Goal: Task Accomplishment & Management: Manage account settings

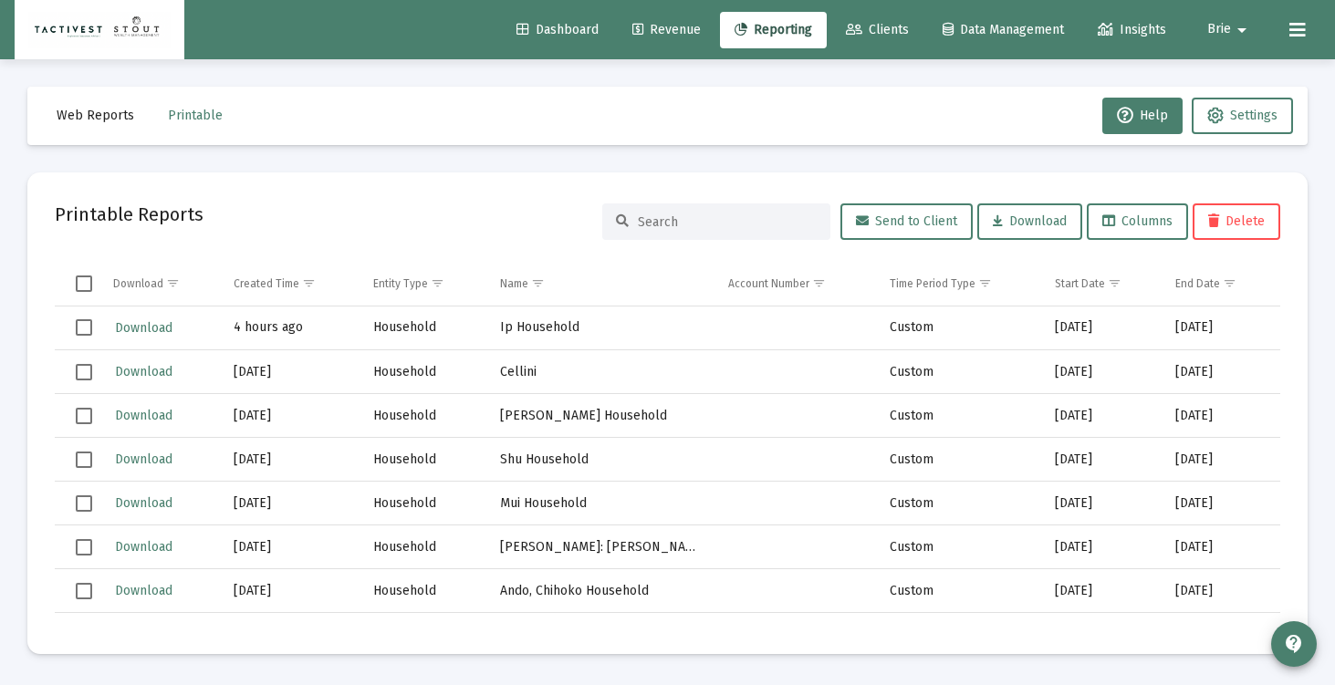
click at [1248, 21] on mat-icon "arrow_drop_down" at bounding box center [1242, 30] width 22 height 37
click at [1239, 83] on span "Settings" at bounding box center [1254, 78] width 54 height 44
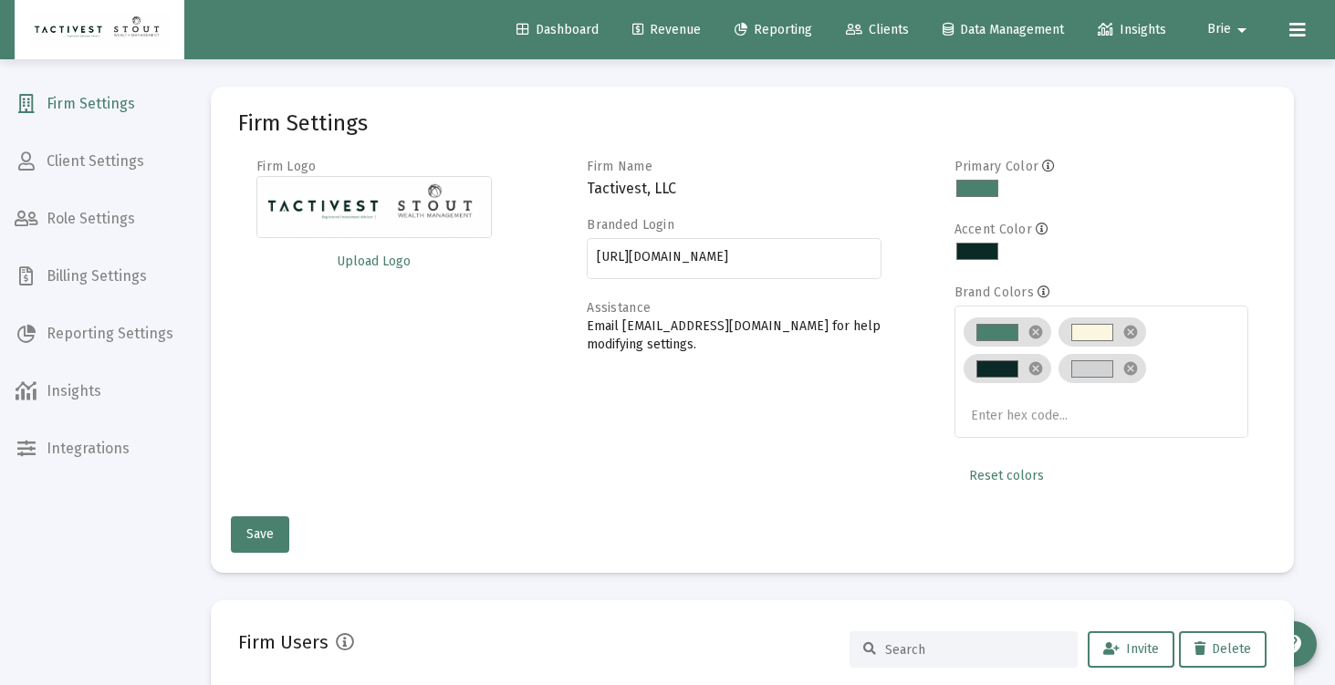
click at [51, 268] on span "Billing Settings" at bounding box center [94, 277] width 188 height 44
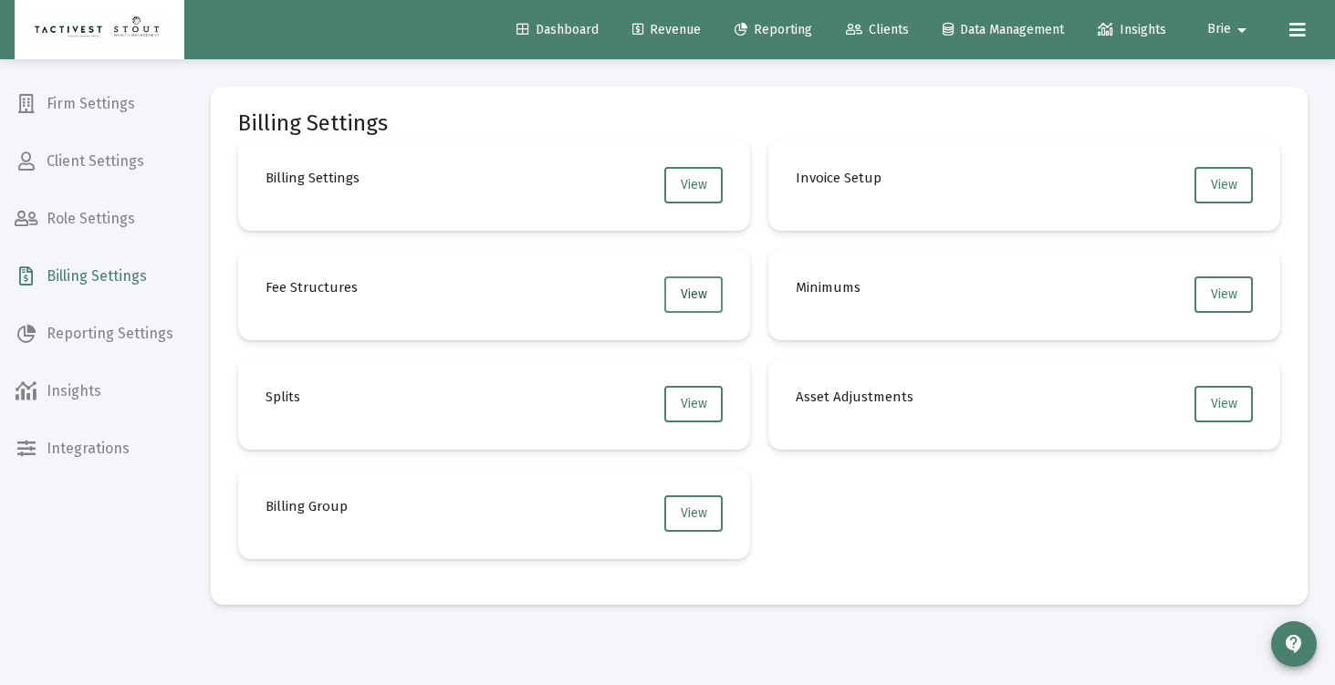
click at [705, 287] on span "View" at bounding box center [694, 295] width 26 height 16
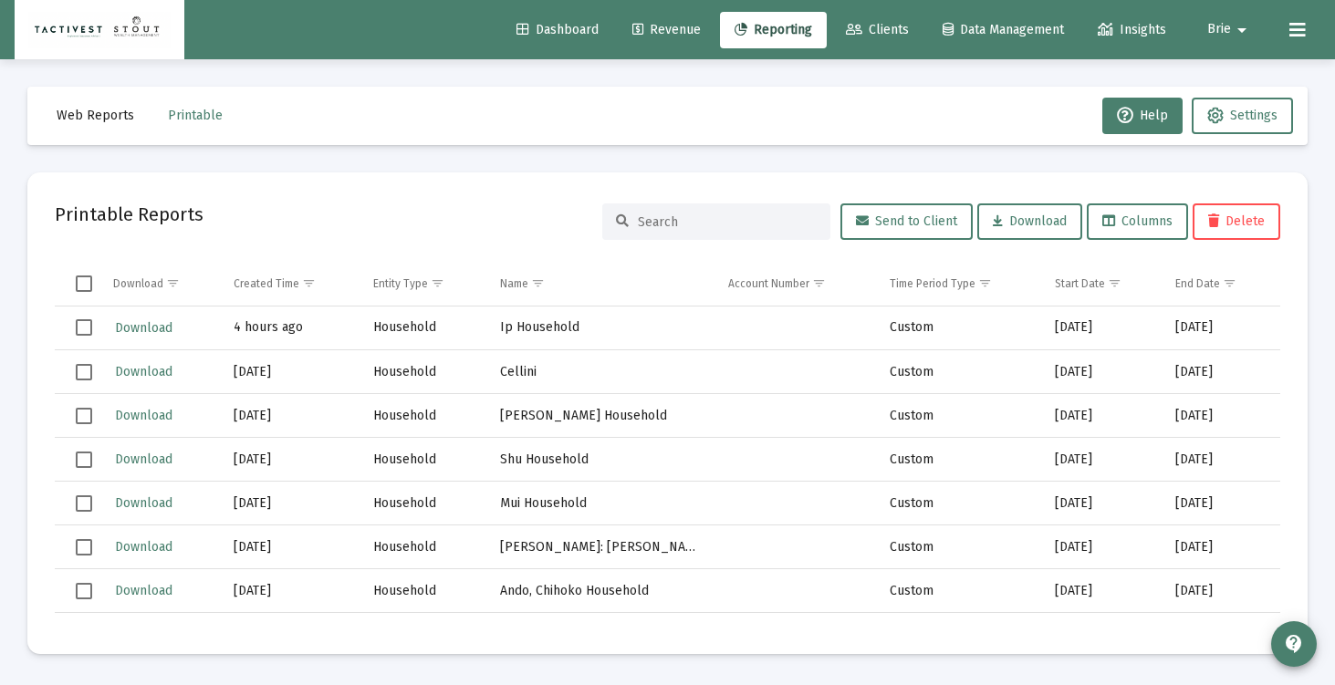
click at [1219, 38] on button "Brie arrow_drop_down" at bounding box center [1229, 29] width 89 height 37
click at [1212, 83] on icon at bounding box center [1209, 77] width 16 height 16
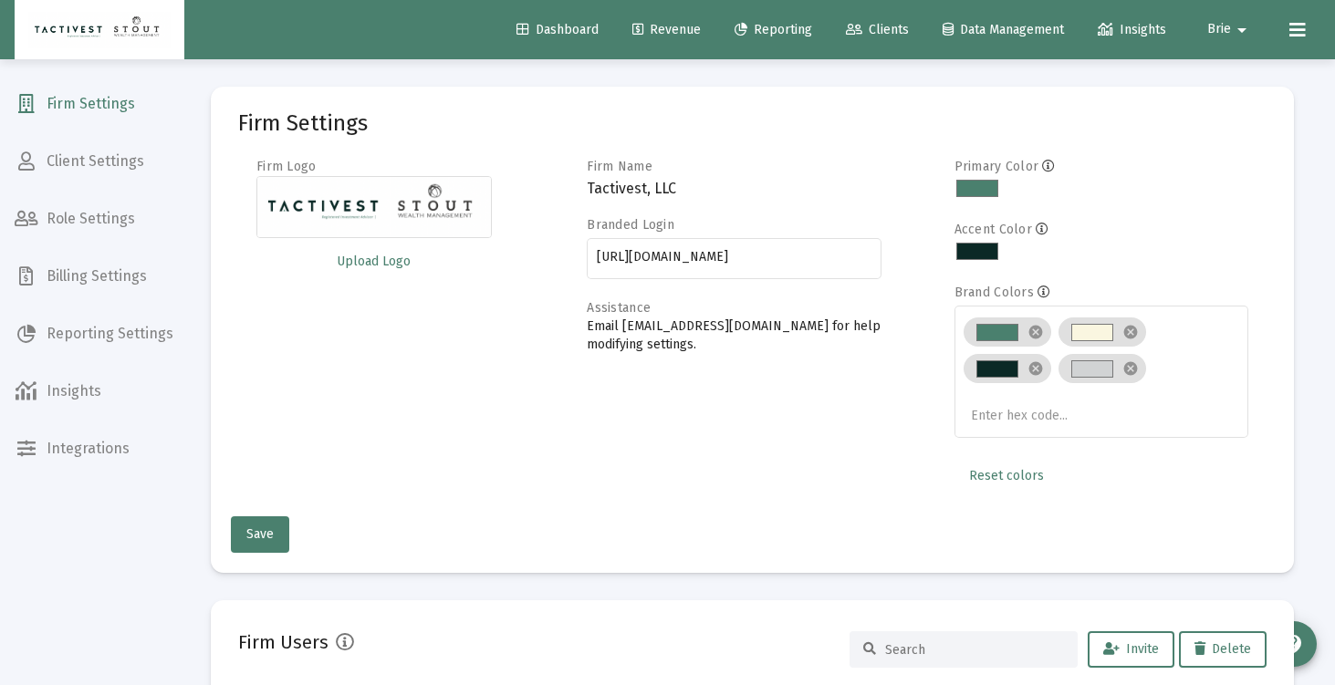
click at [120, 267] on span "Billing Settings" at bounding box center [94, 277] width 188 height 44
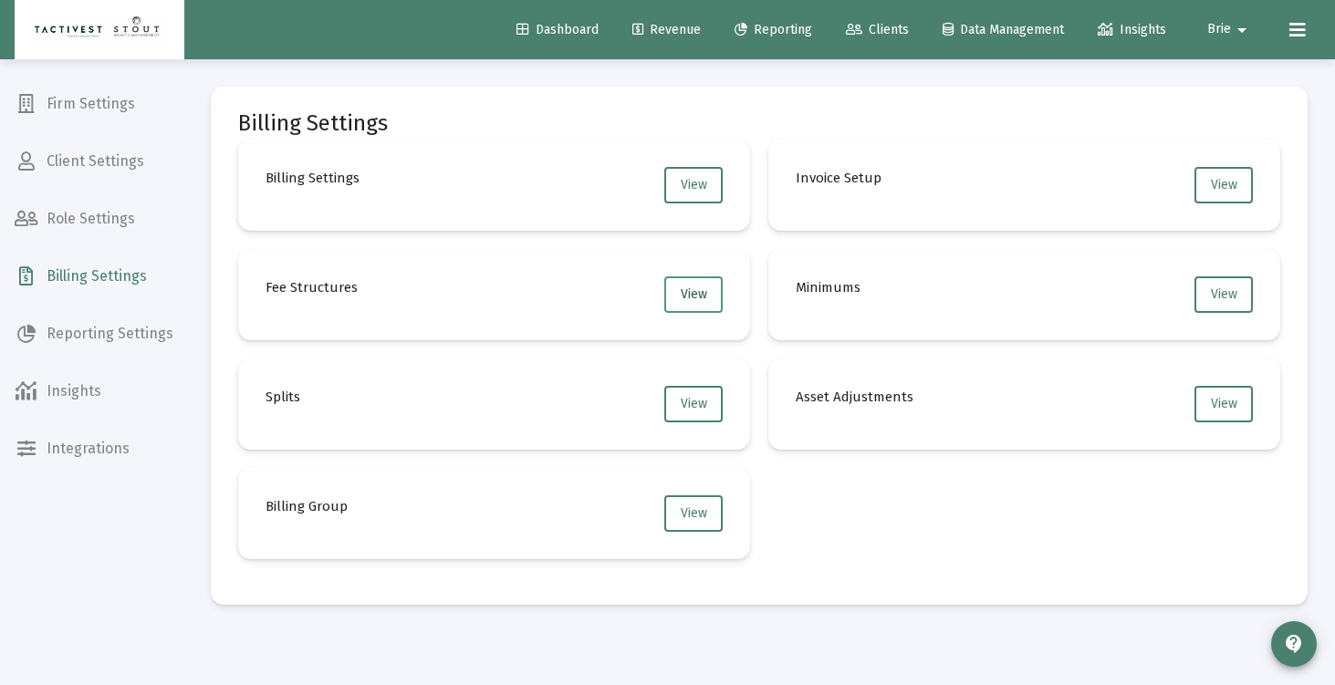
click at [709, 298] on button "View" at bounding box center [693, 295] width 58 height 37
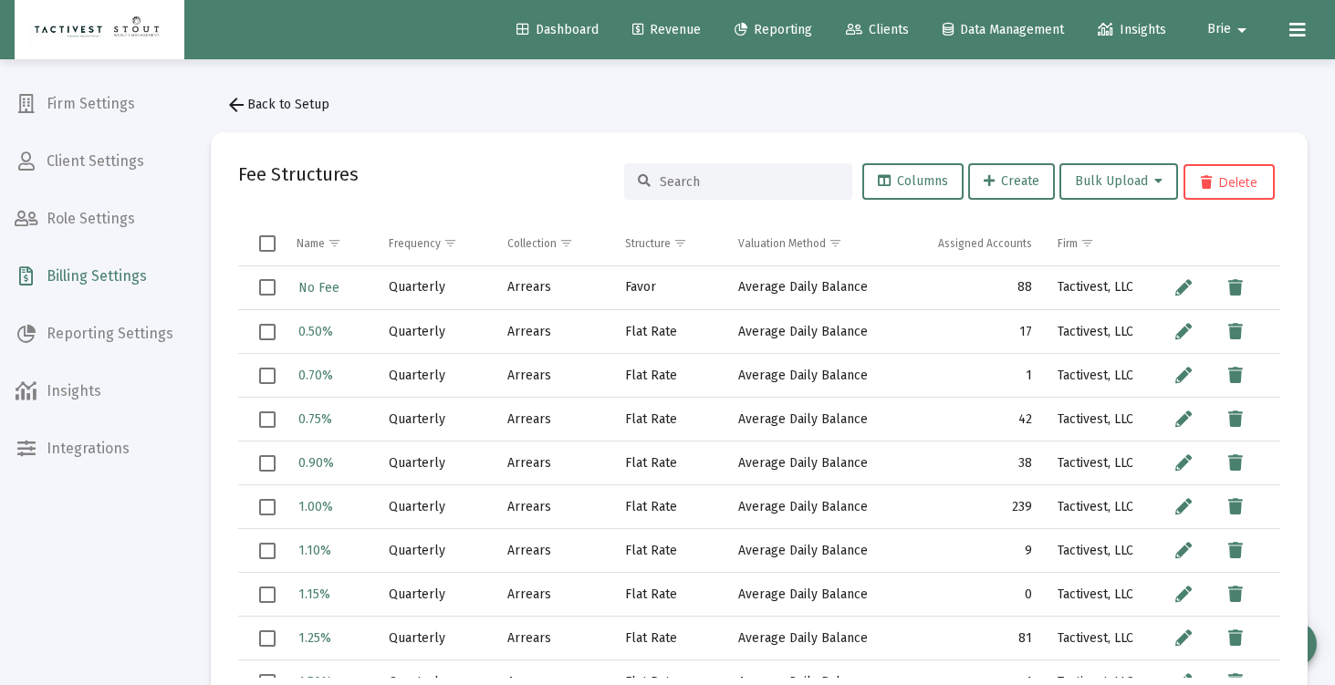
scroll to position [47, 0]
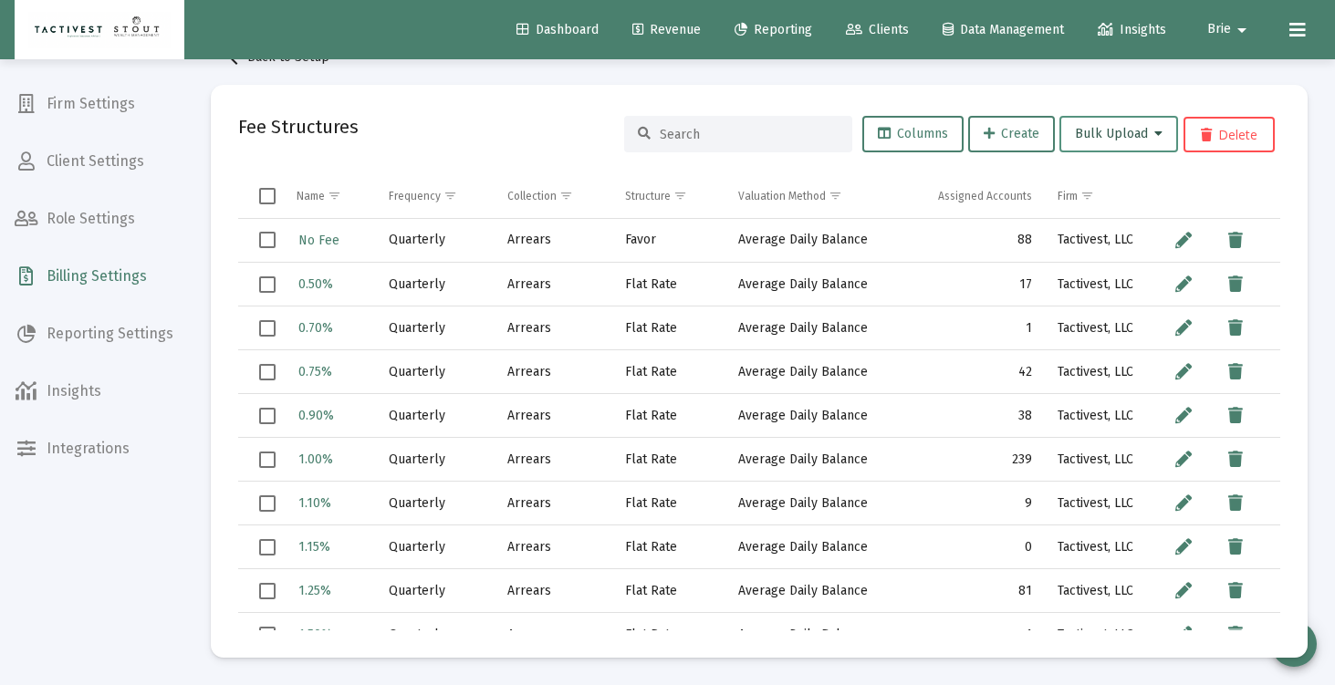
click at [1159, 134] on icon at bounding box center [1158, 134] width 8 height 13
click at [1158, 146] on div at bounding box center [667, 342] width 1335 height 685
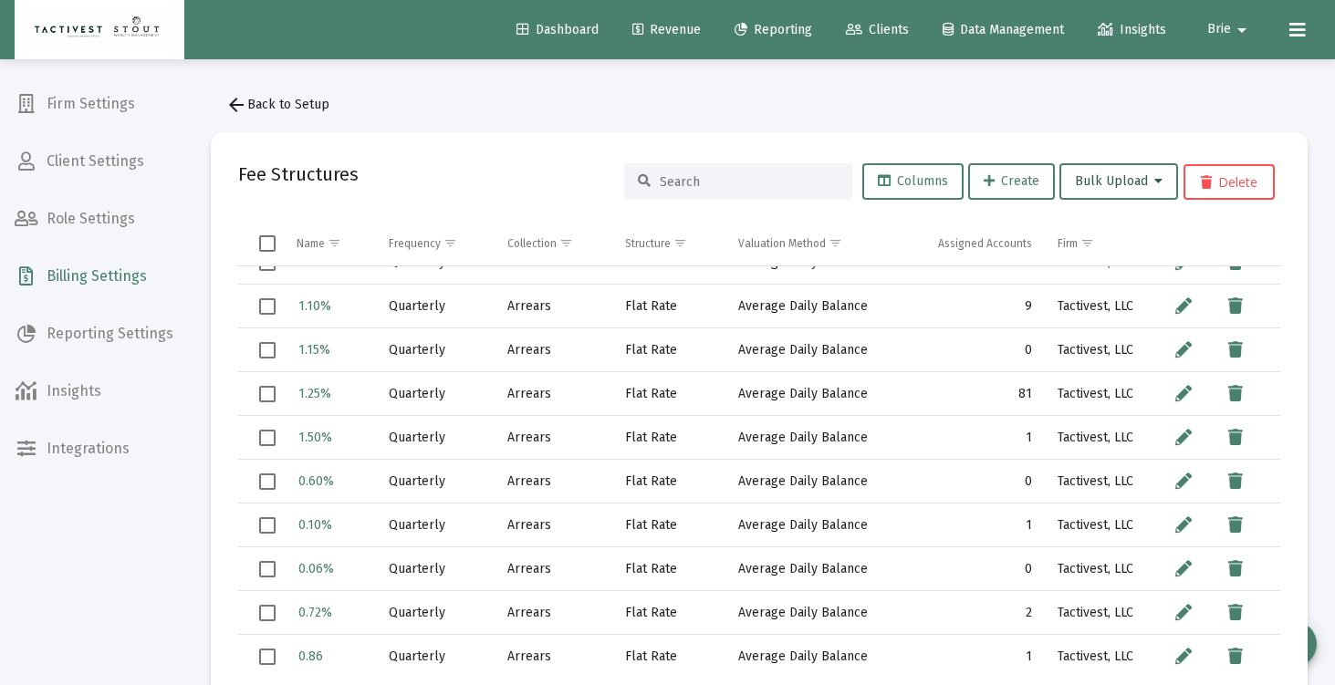
scroll to position [245, 0]
click at [311, 431] on span "1.50%" at bounding box center [315, 437] width 34 height 16
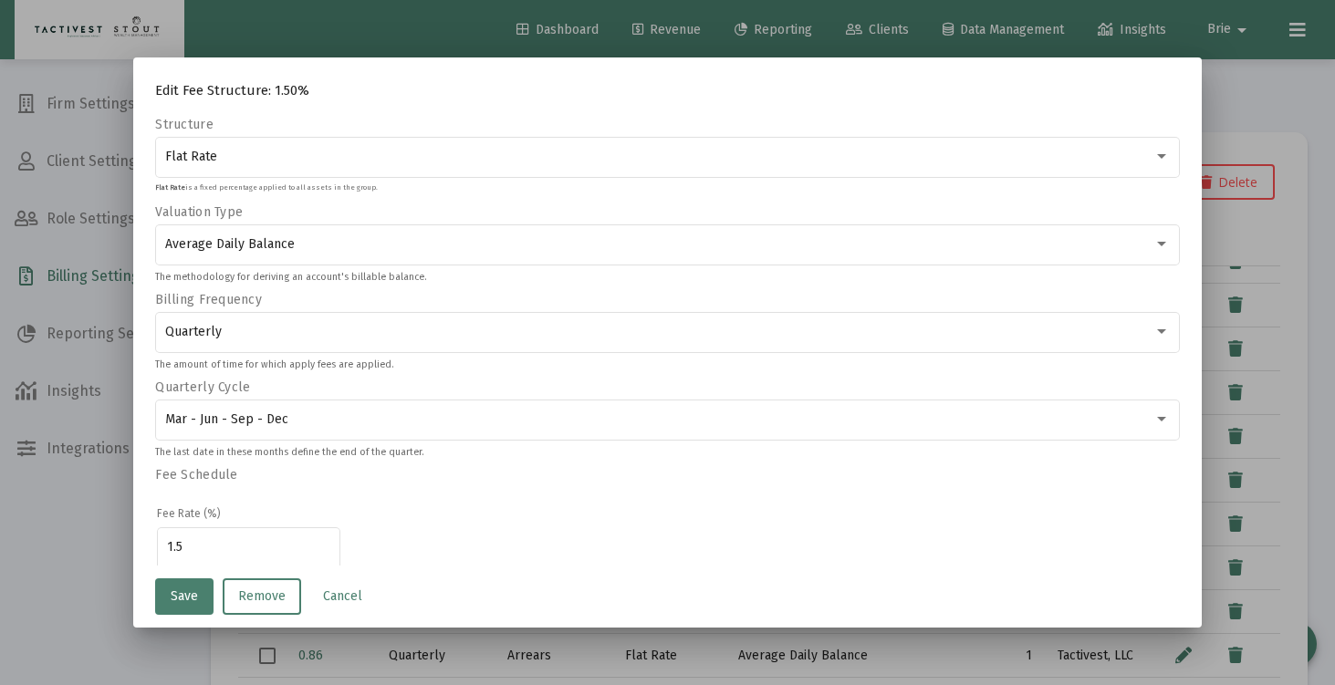
scroll to position [210, 0]
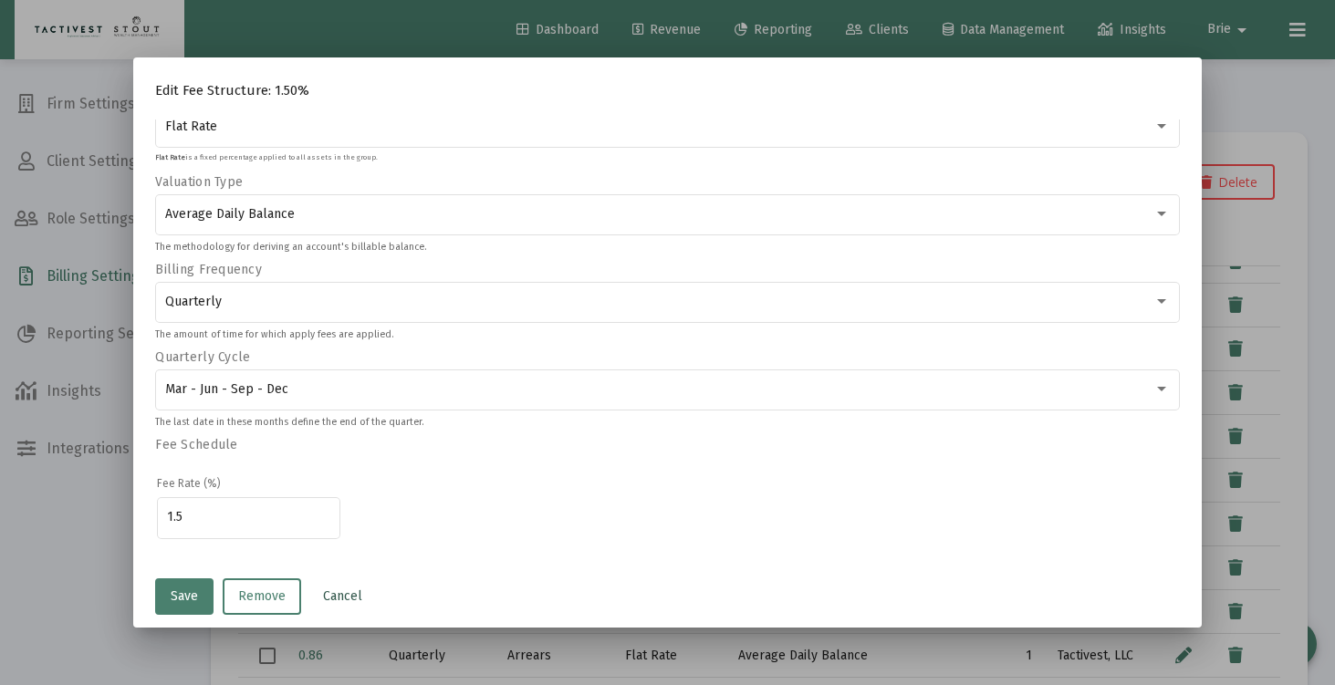
click at [338, 590] on span "Cancel" at bounding box center [342, 597] width 39 height 16
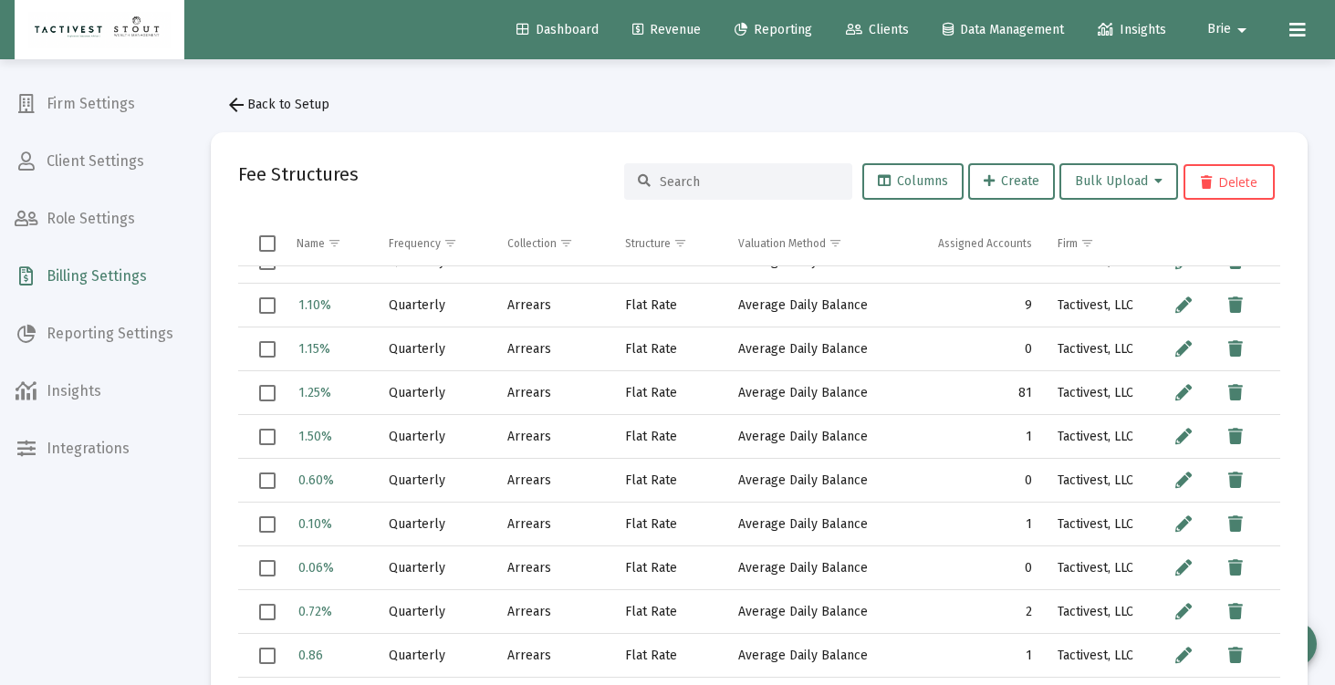
click at [1016, 527] on td "1" at bounding box center [967, 525] width 155 height 44
click at [914, 527] on td "1" at bounding box center [967, 525] width 155 height 44
click at [810, 515] on td "Average Daily Balance" at bounding box center [808, 525] width 164 height 44
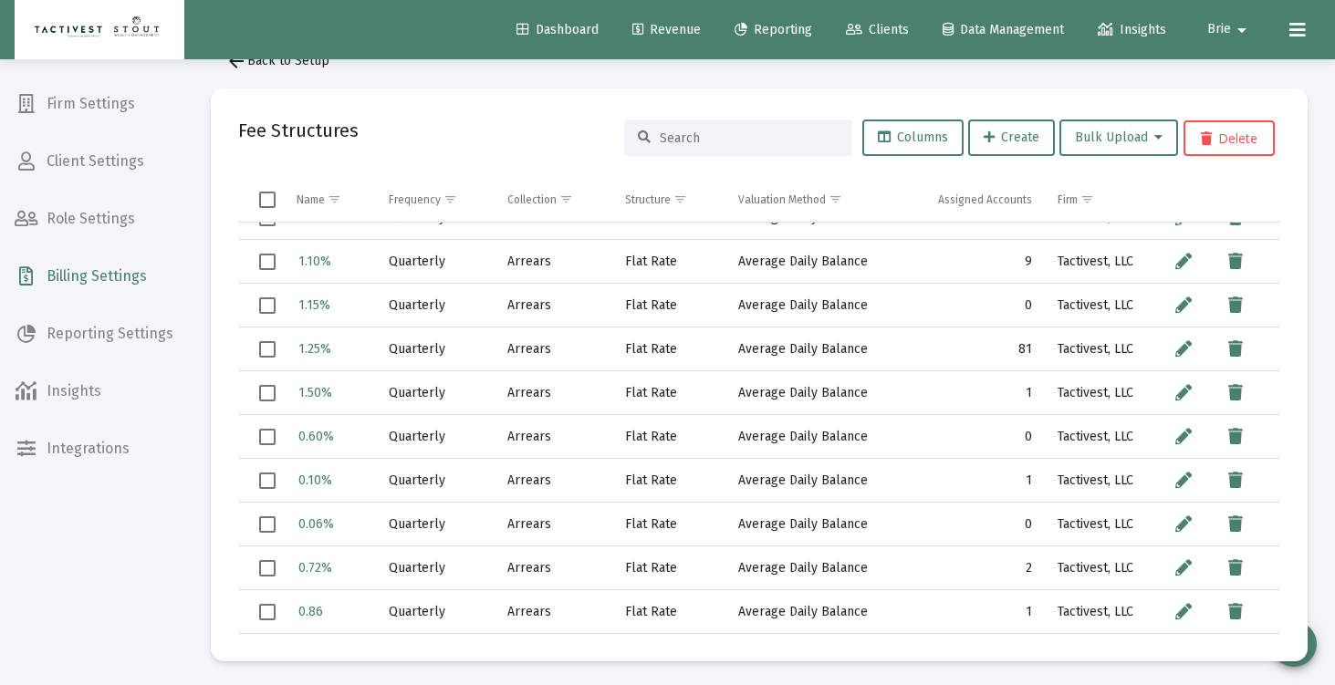
scroll to position [47, 0]
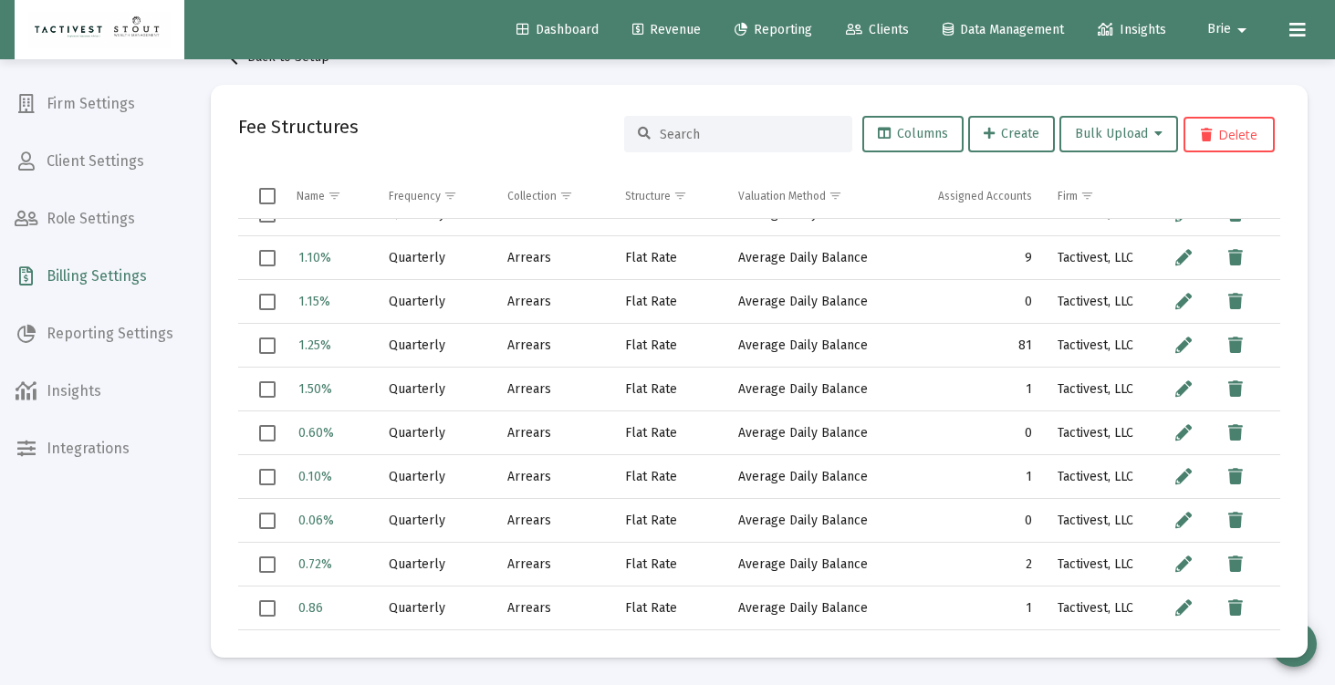
click at [376, 386] on td "Quarterly" at bounding box center [435, 390] width 119 height 44
click at [326, 388] on span "1.50%" at bounding box center [315, 389] width 34 height 16
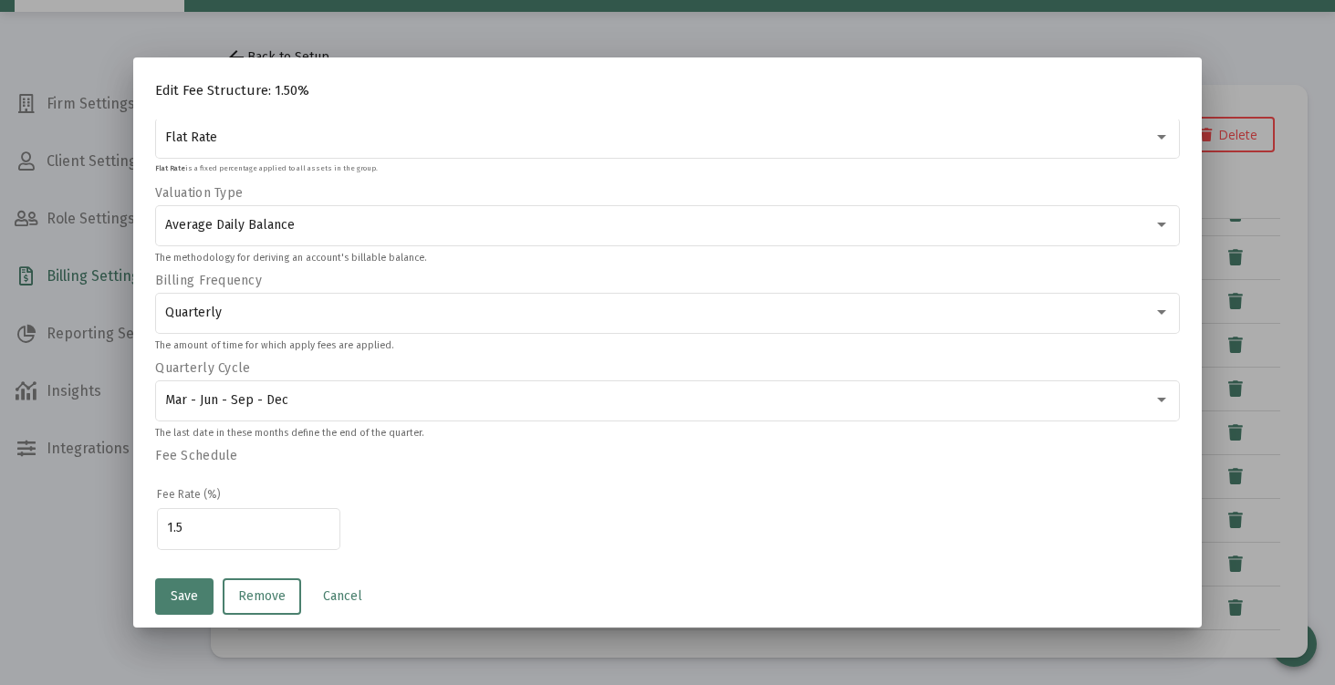
scroll to position [210, 0]
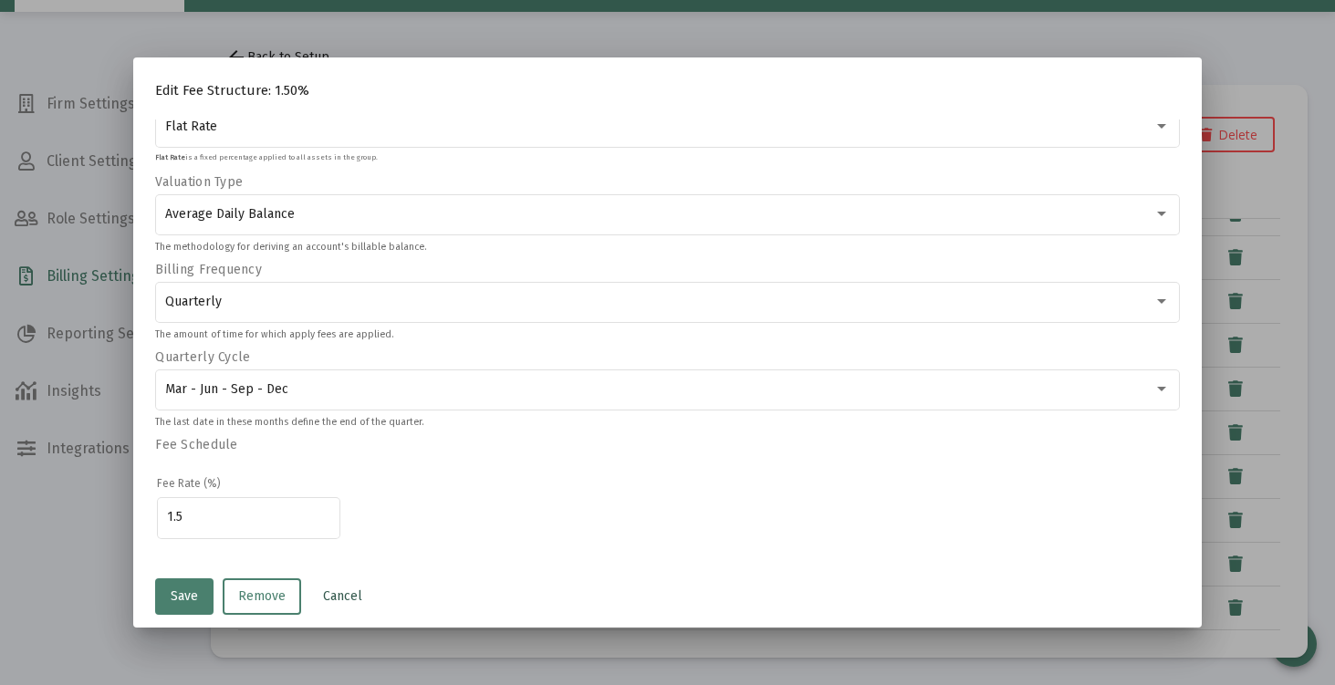
click at [350, 599] on span "Cancel" at bounding box center [342, 597] width 39 height 16
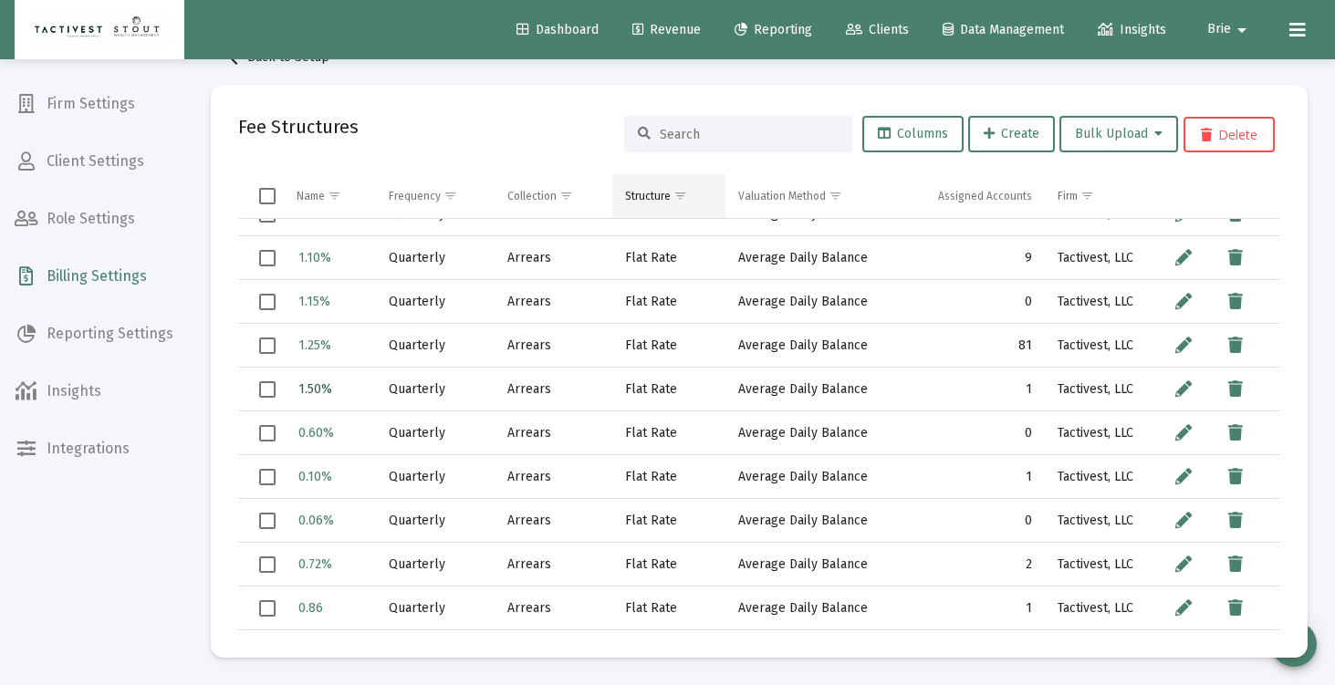
scroll to position [0, 0]
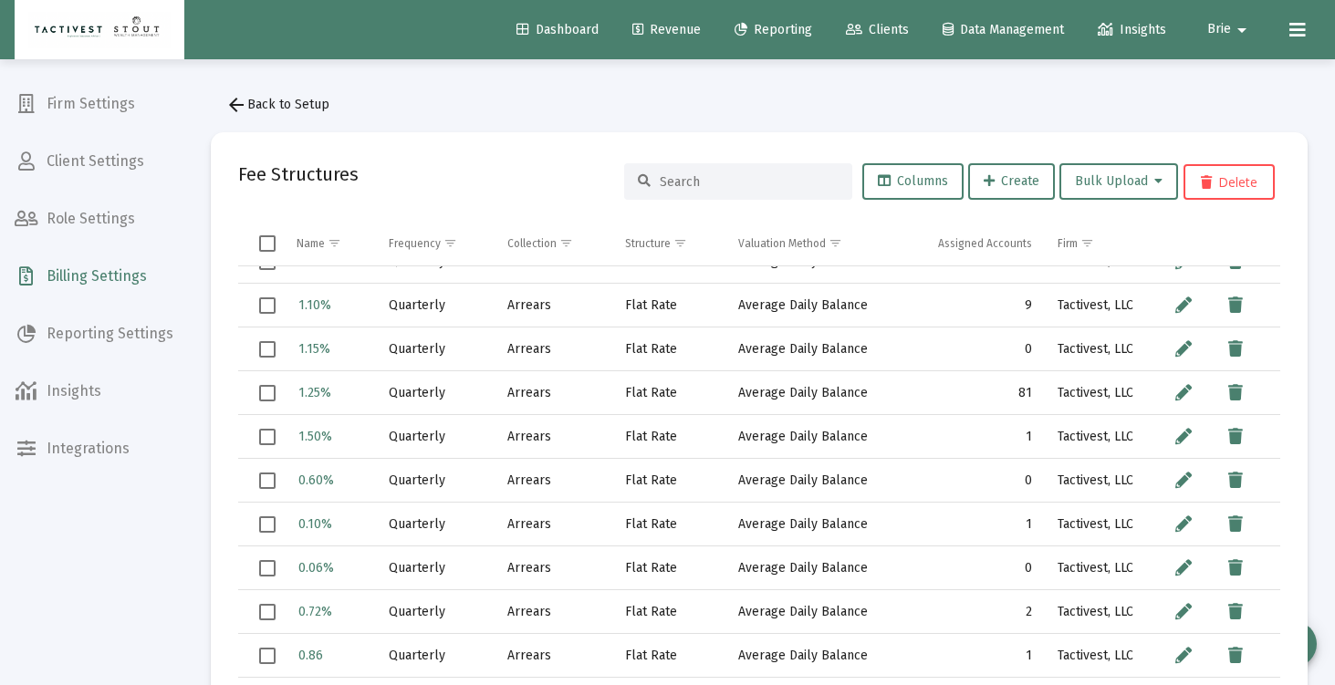
click at [863, 35] on span "Clients" at bounding box center [877, 30] width 63 height 16
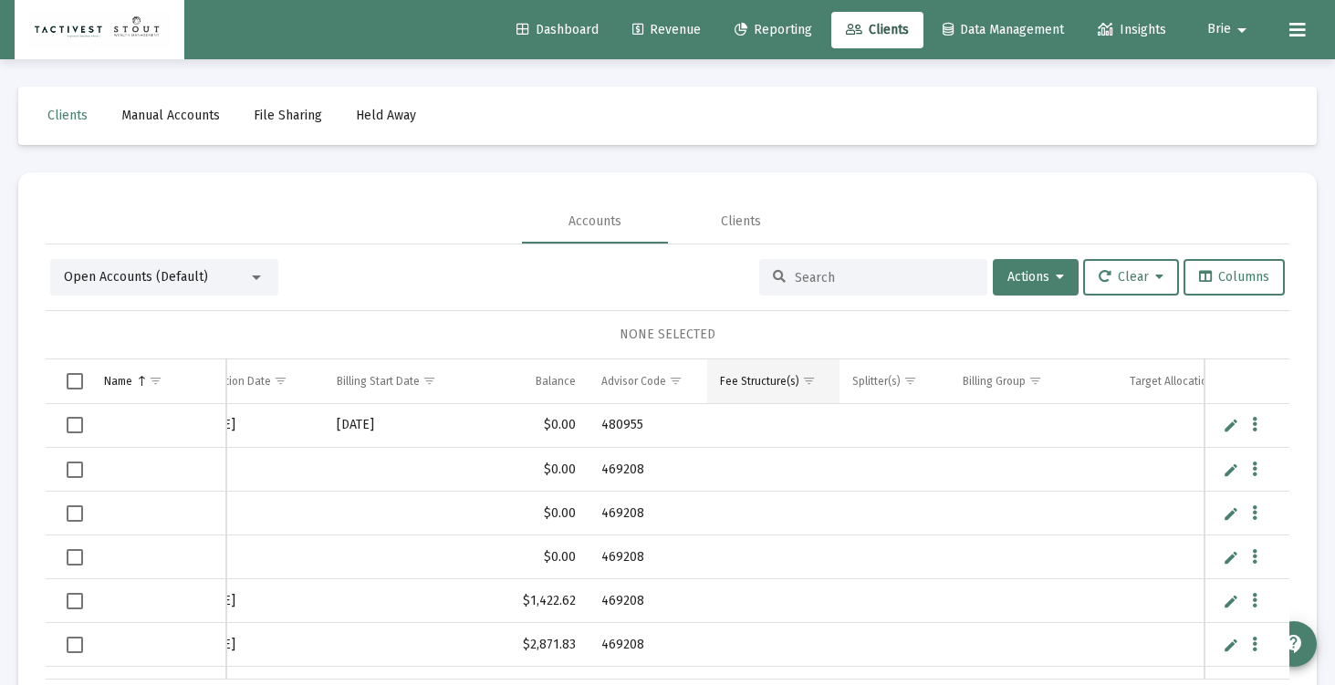
click at [803, 375] on span "Show filter options for column 'Fee Structure(s)'" at bounding box center [809, 381] width 14 height 14
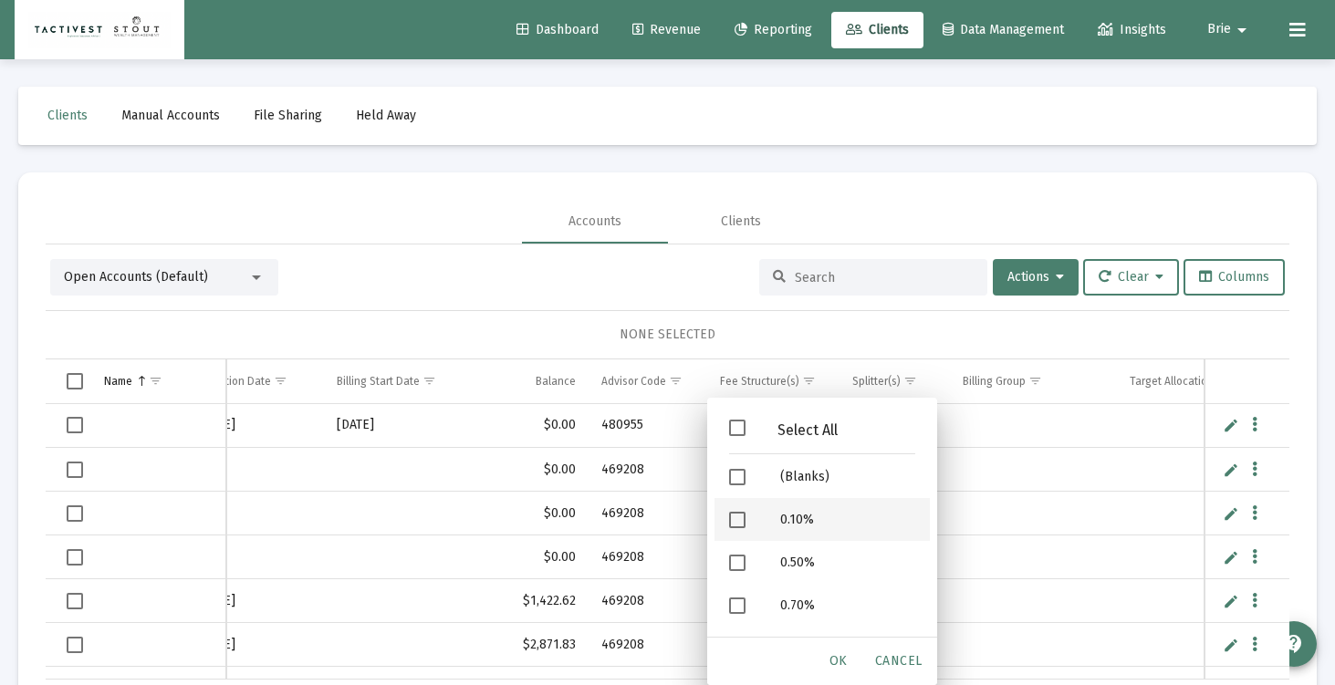
scroll to position [382, 0]
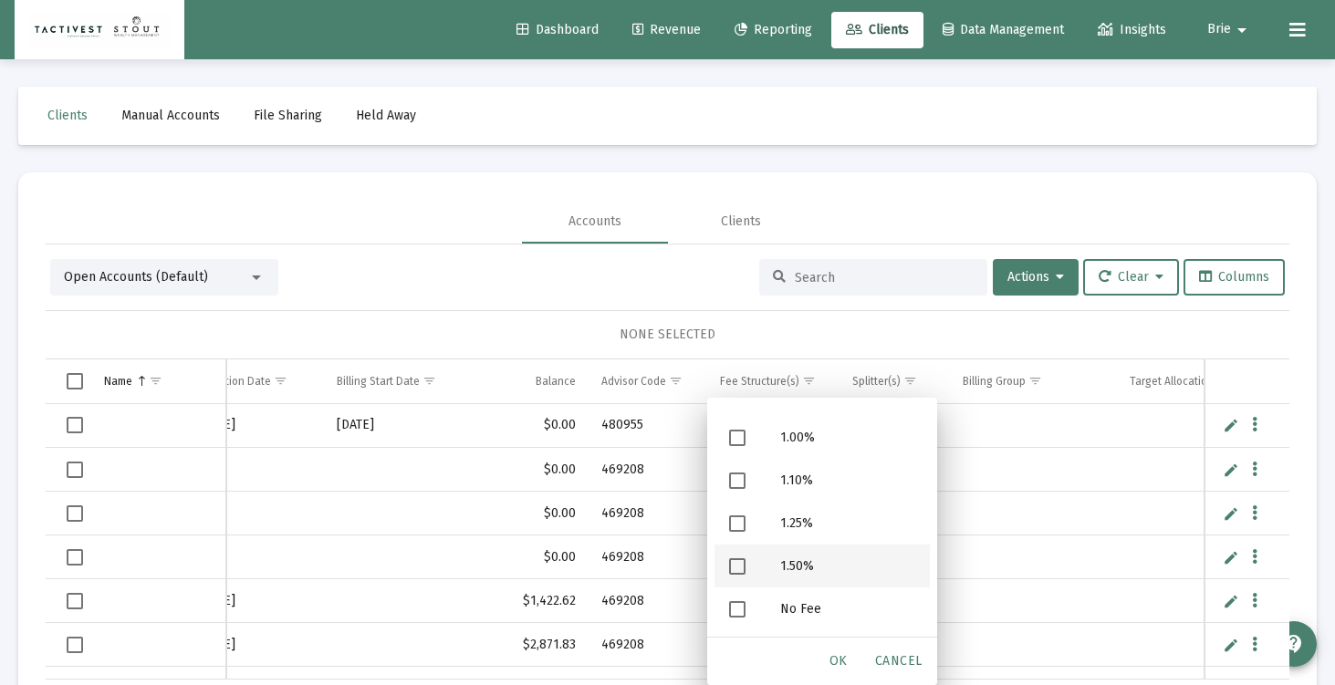
click at [809, 558] on div "1.50%" at bounding box center [848, 566] width 164 height 43
click at [843, 657] on span "OK" at bounding box center [839, 661] width 18 height 16
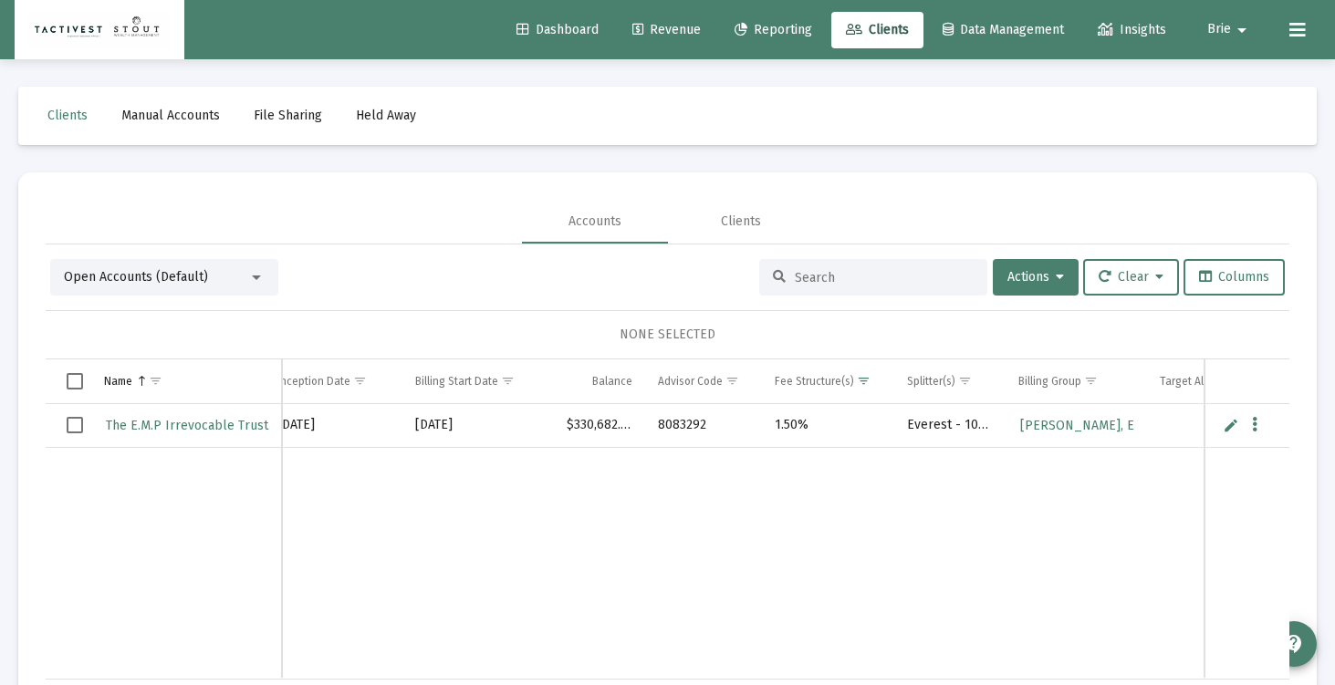
scroll to position [0, 484]
click at [1206, 27] on button "Brie arrow_drop_down" at bounding box center [1229, 29] width 89 height 37
click at [1205, 64] on link "Settings" at bounding box center [1240, 78] width 109 height 44
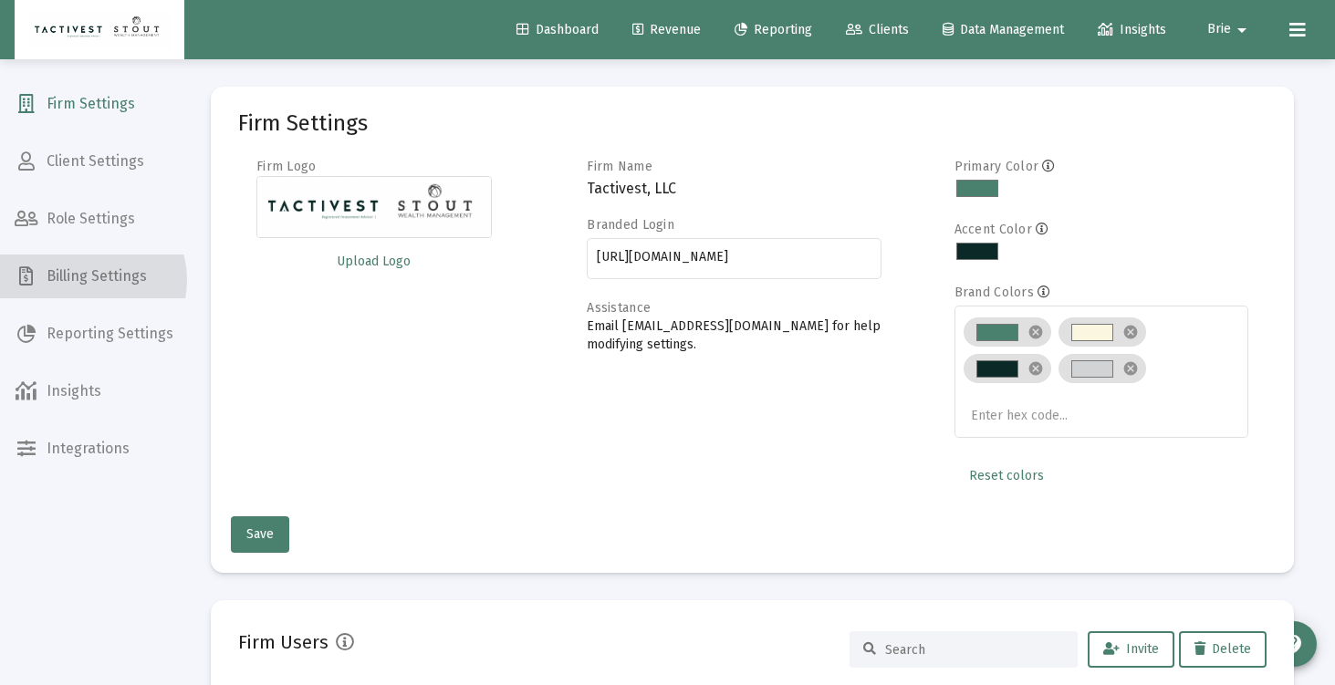
click at [90, 280] on span "Billing Settings" at bounding box center [94, 277] width 188 height 44
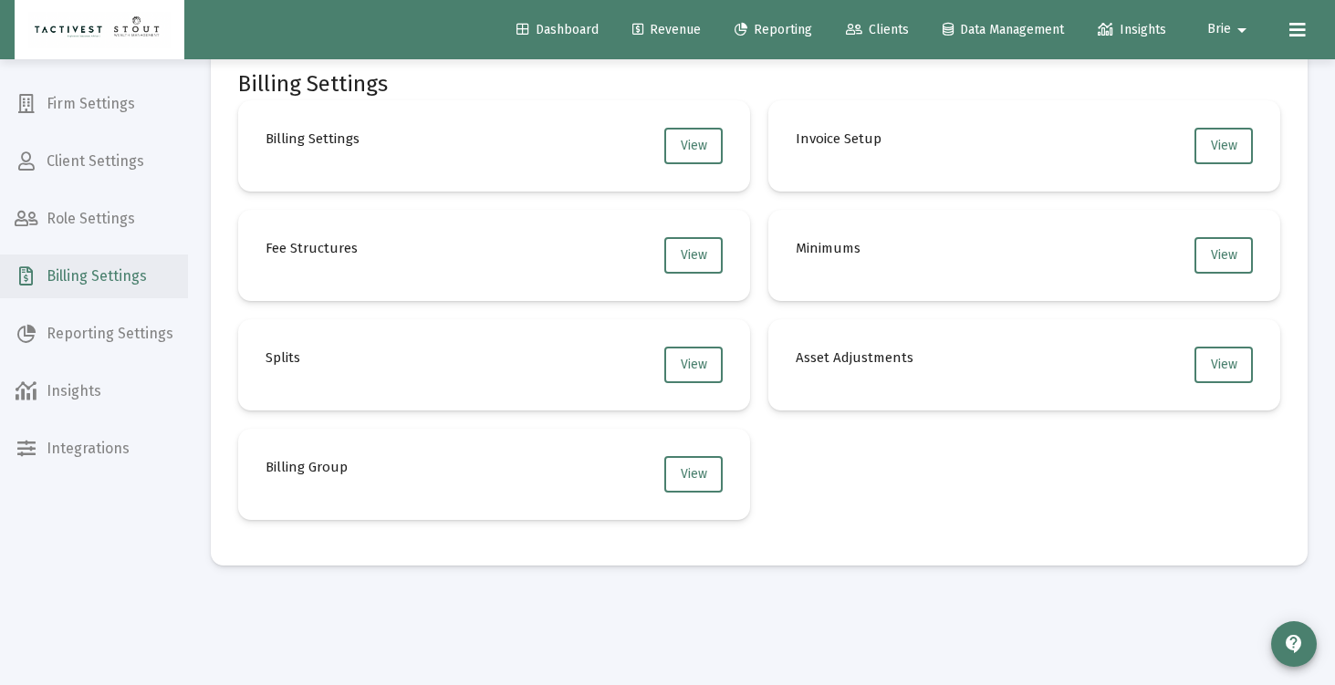
scroll to position [42, 0]
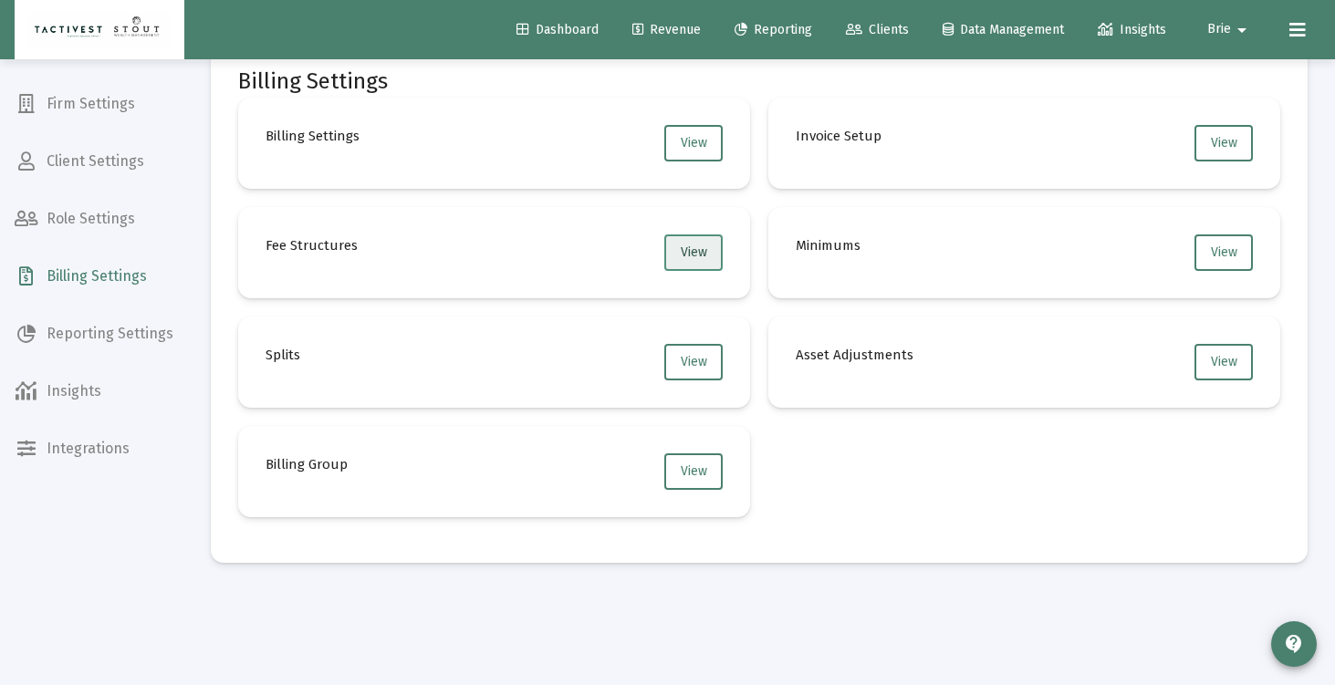
click at [690, 266] on button "View" at bounding box center [693, 253] width 58 height 37
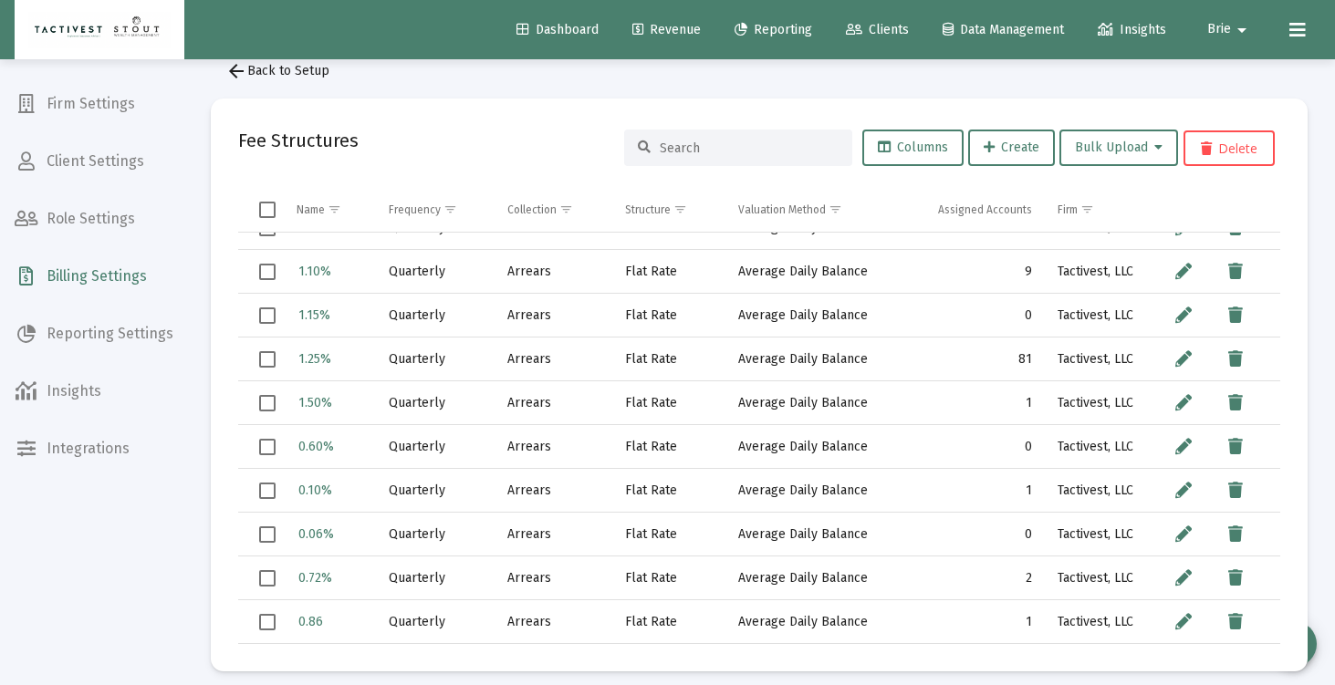
scroll to position [47, 0]
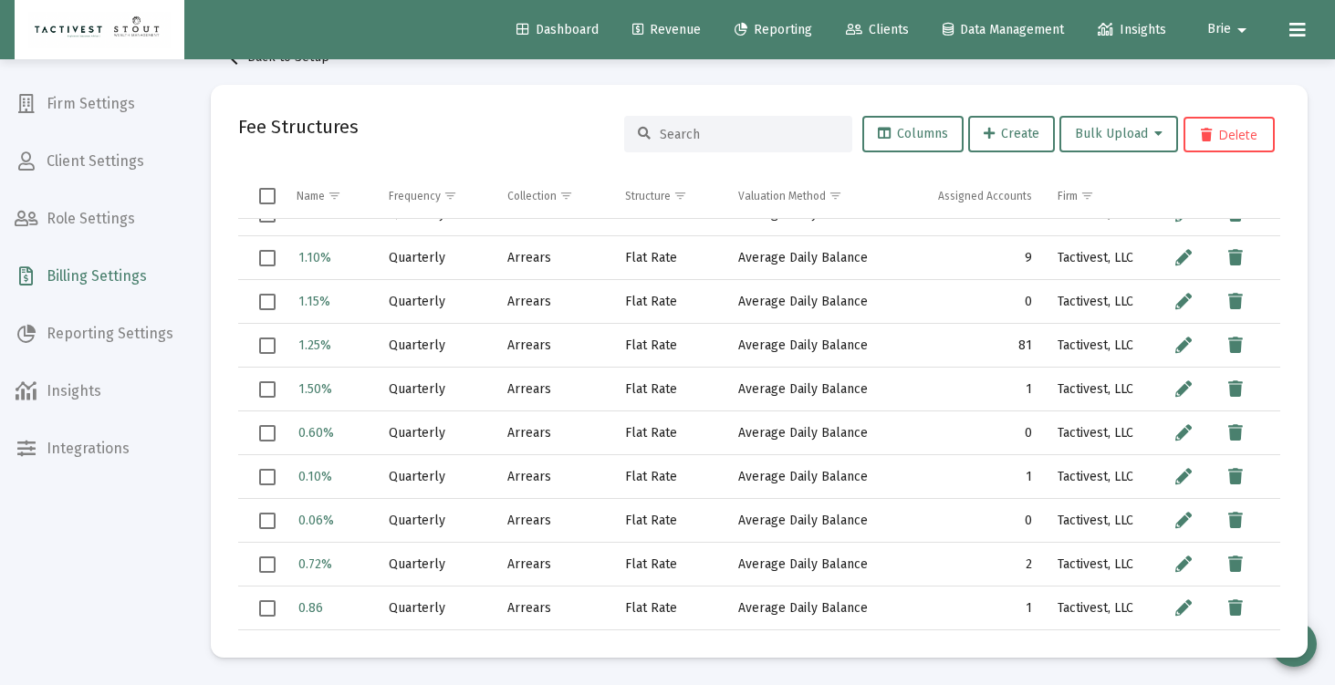
click at [846, 32] on icon at bounding box center [854, 30] width 16 height 13
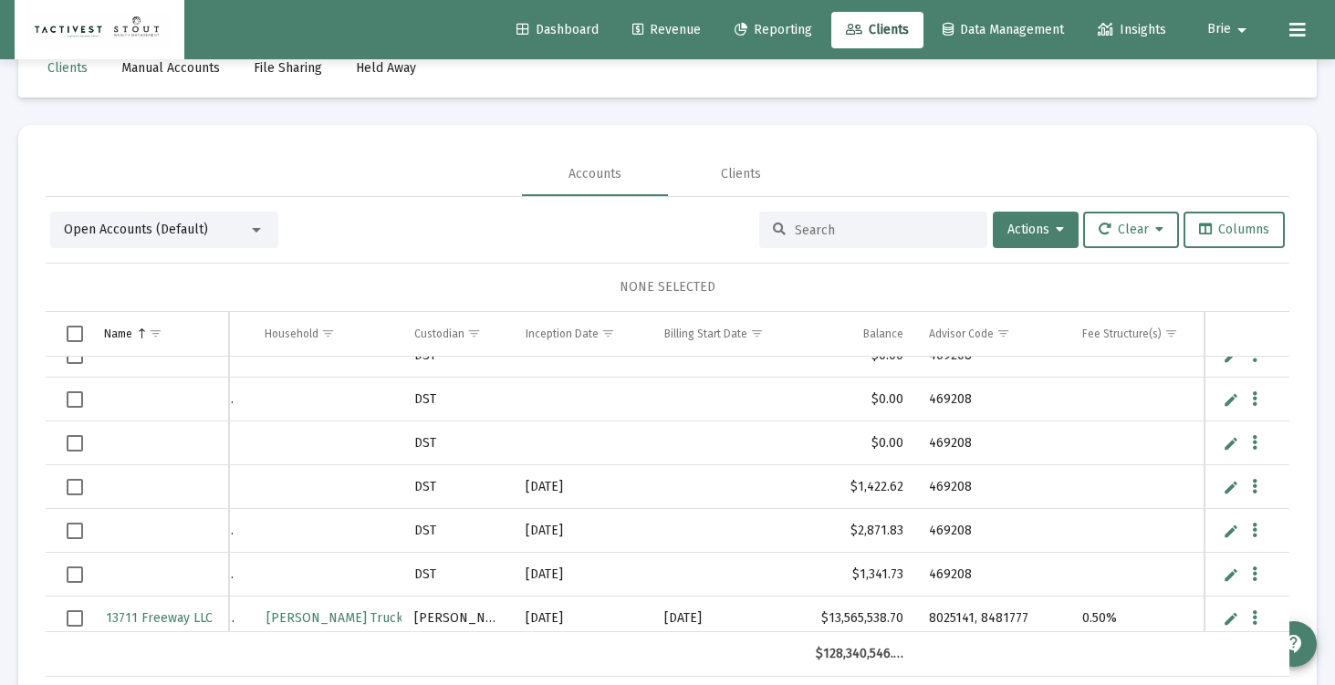
scroll to position [0, 548]
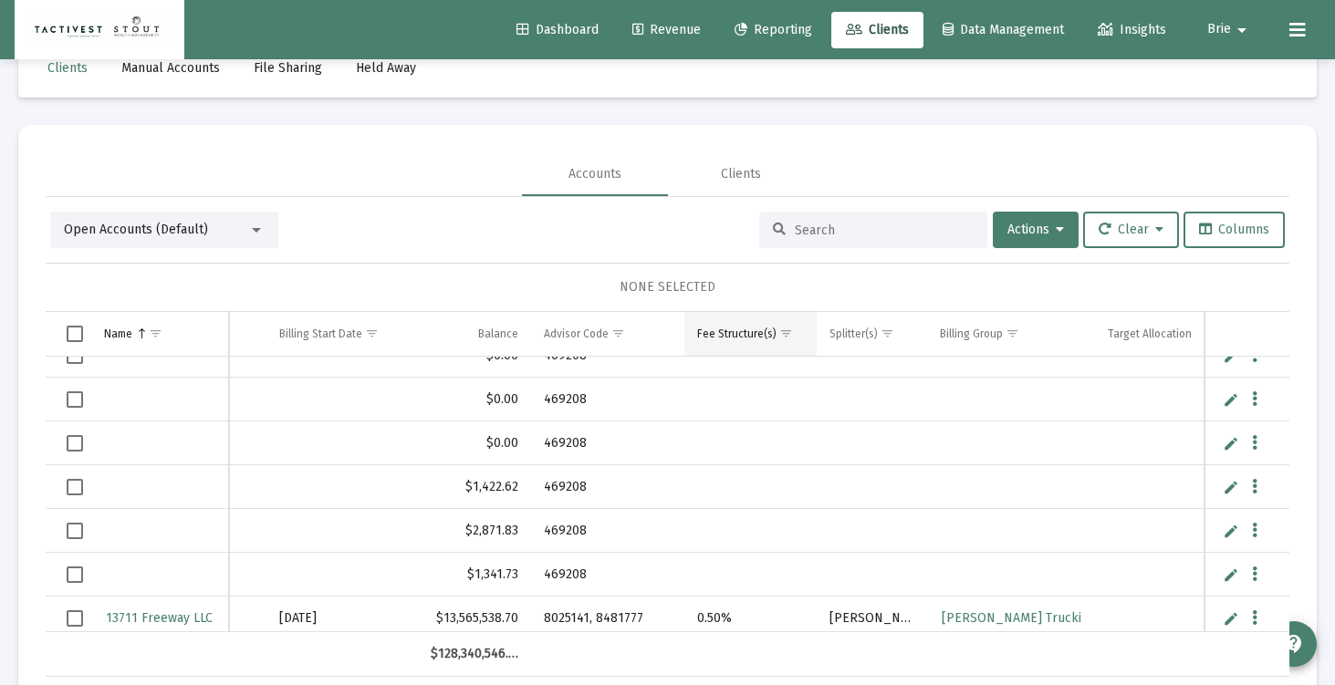
click at [779, 330] on span "Show filter options for column 'Fee Structure(s)'" at bounding box center [786, 334] width 14 height 14
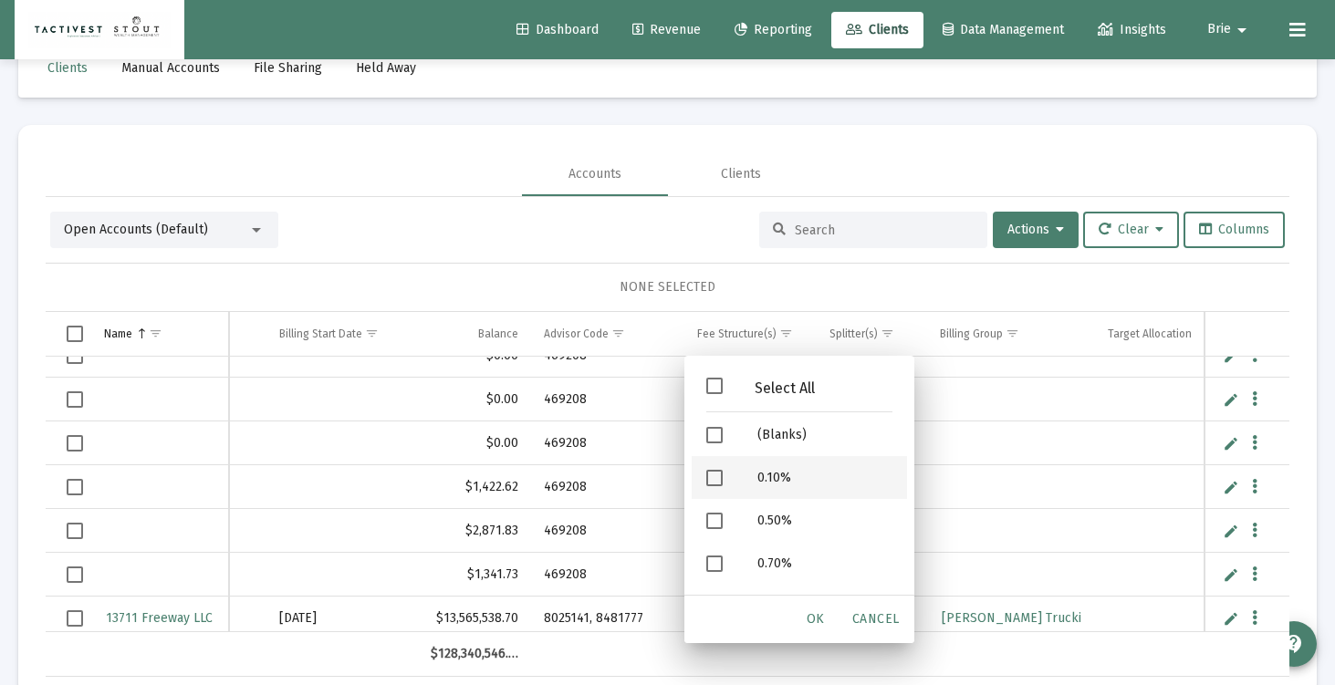
click at [773, 478] on div "0.10%" at bounding box center [825, 477] width 164 height 43
click at [822, 613] on span "OK" at bounding box center [816, 619] width 18 height 16
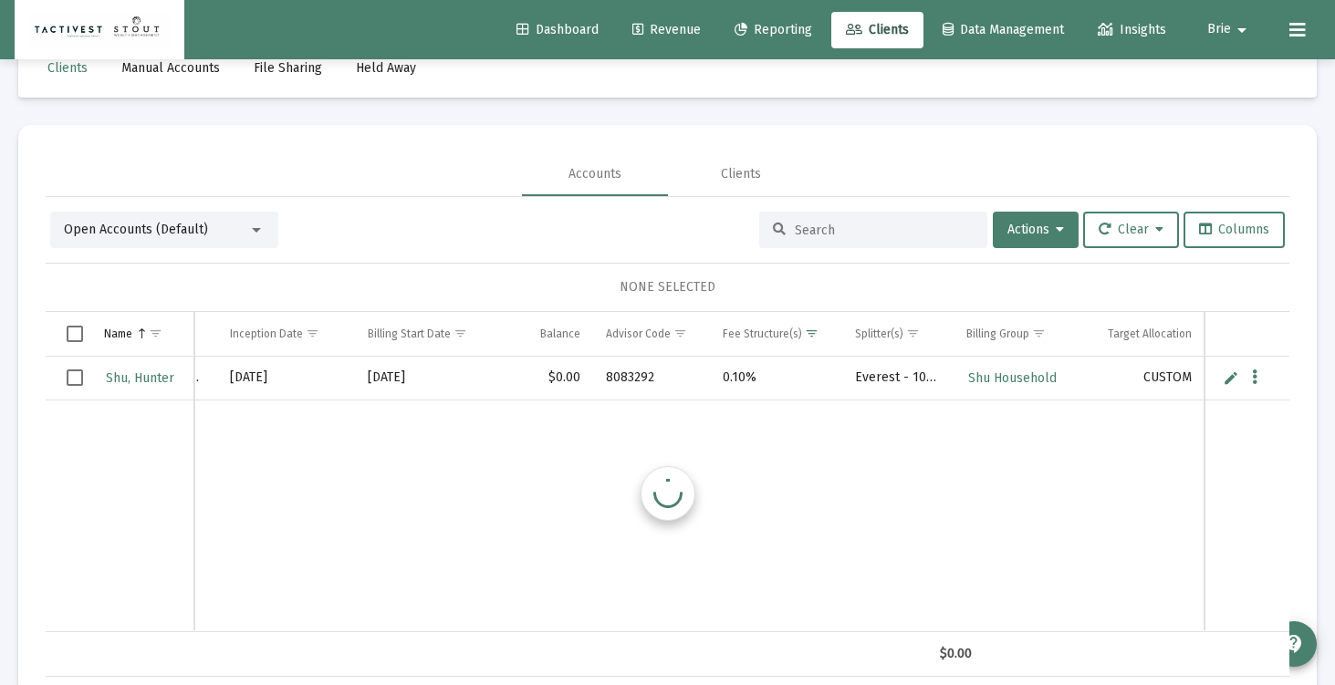
scroll to position [0, 392]
click at [817, 329] on span "Show filter options for column 'Fee Structure(s)'" at bounding box center [812, 334] width 14 height 14
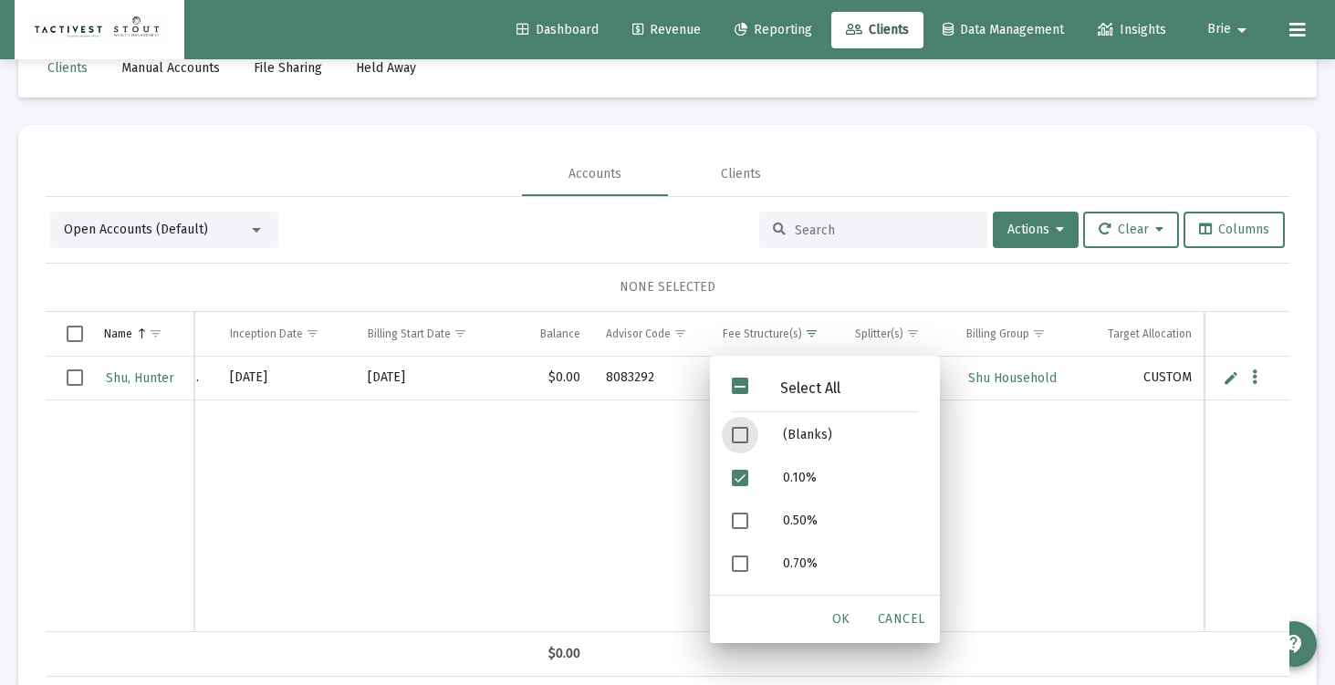
click at [642, 448] on td "Data grid" at bounding box center [651, 516] width 117 height 231
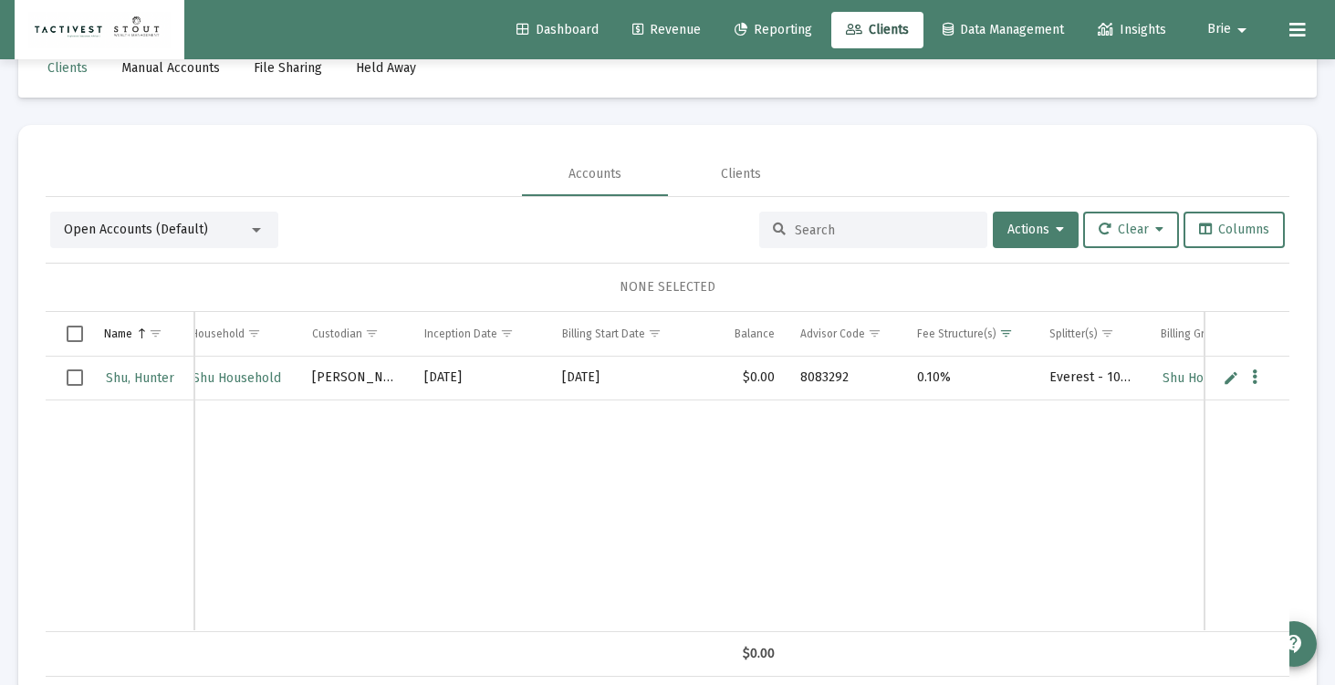
scroll to position [0, 0]
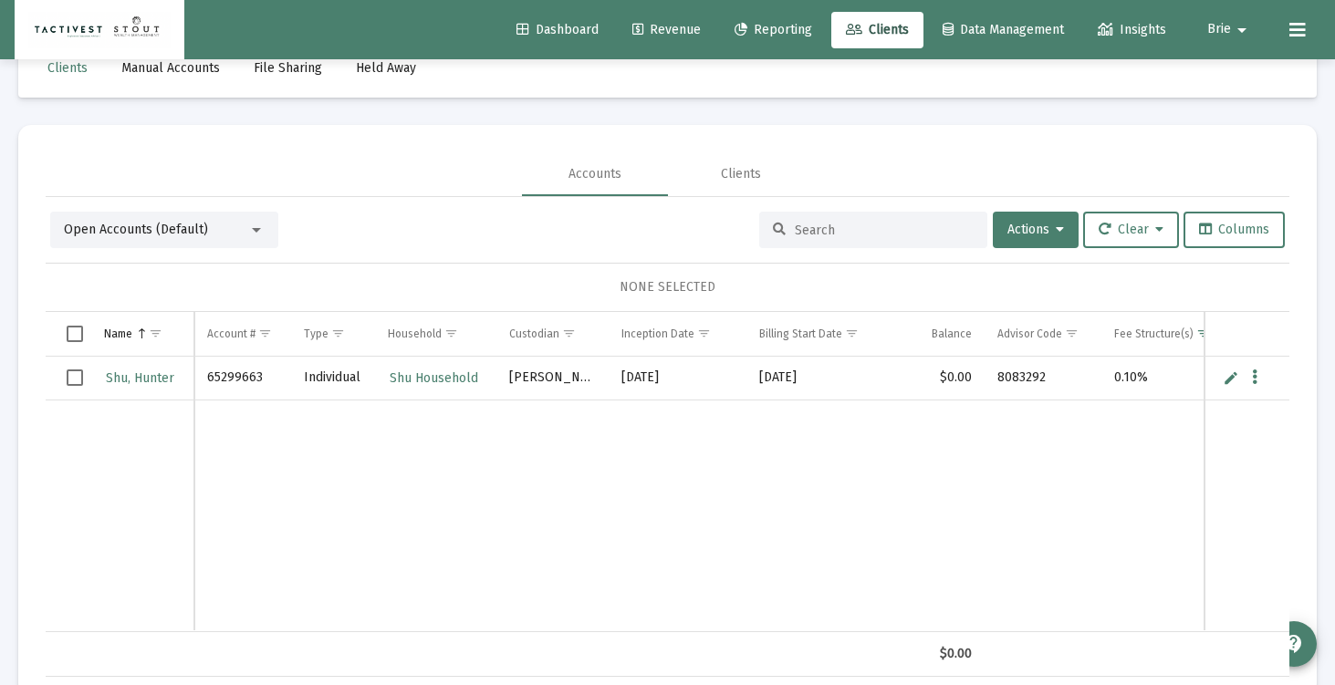
click at [245, 376] on td "65299663" at bounding box center [242, 379] width 97 height 44
copy td "65299663"
click at [1071, 340] on span "Show filter options for column 'Advisor Code'" at bounding box center [1072, 334] width 14 height 14
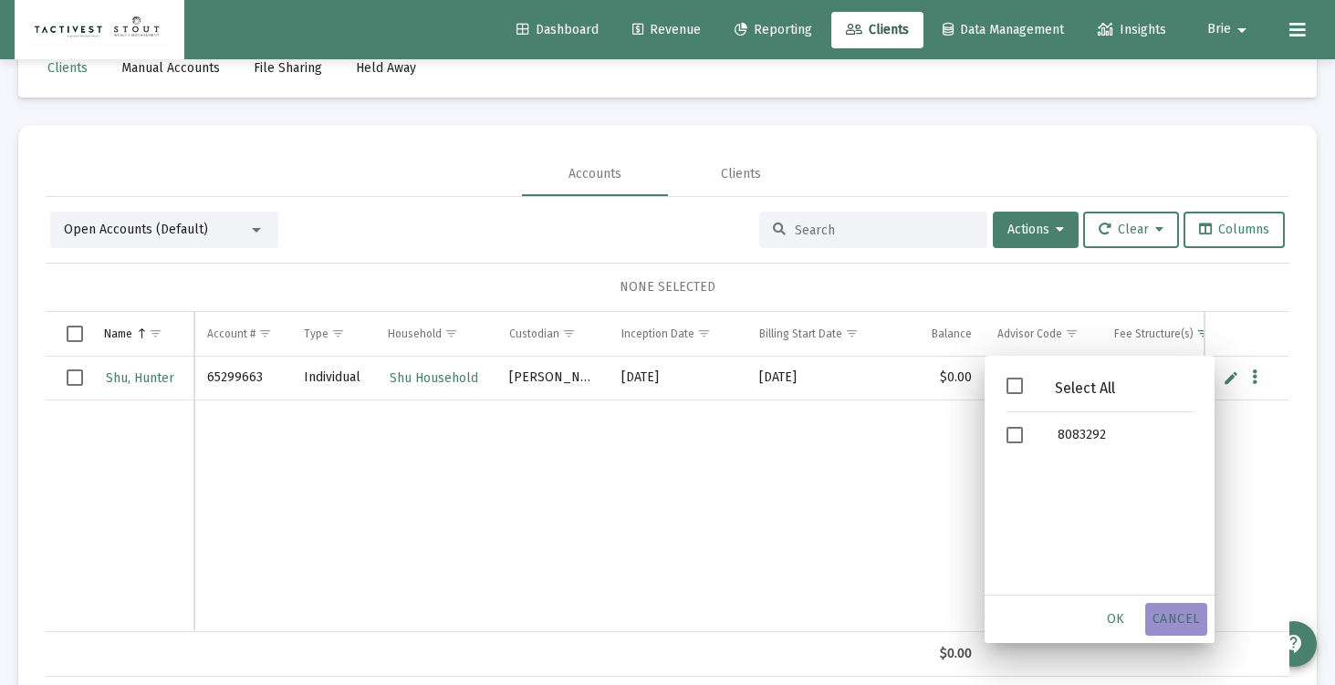
click at [1185, 608] on div "Cancel" at bounding box center [1176, 619] width 62 height 33
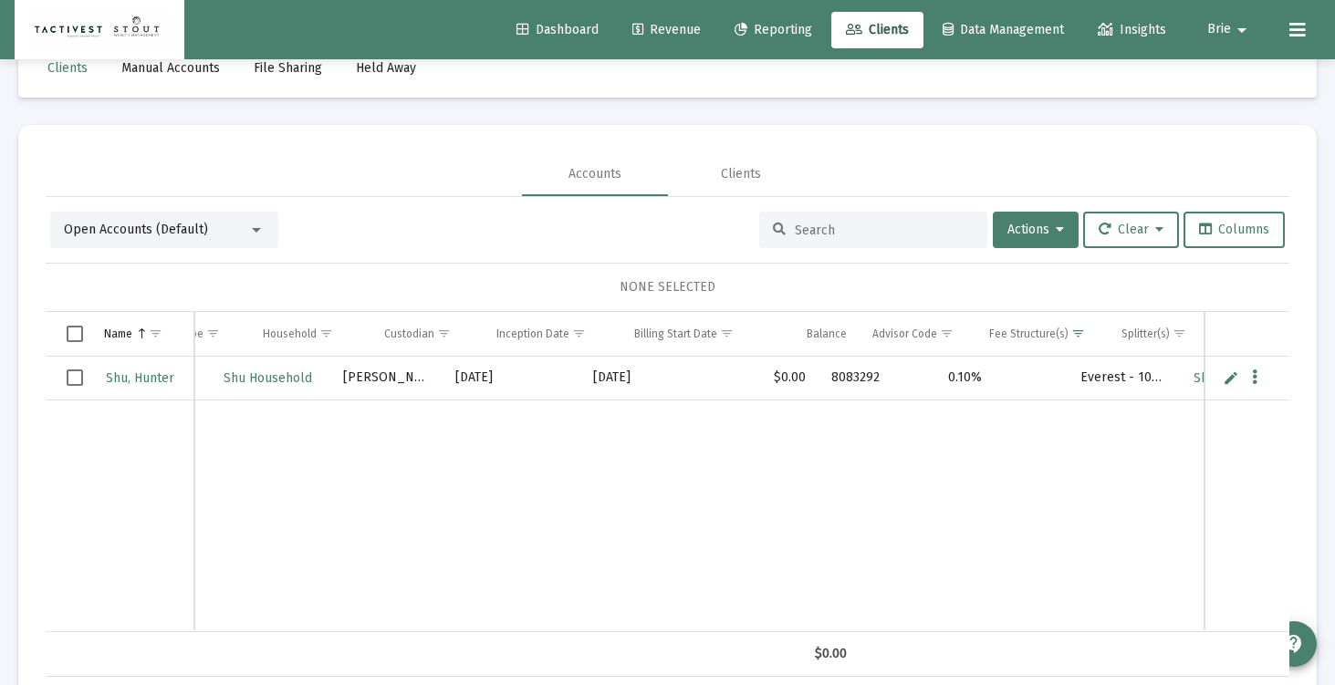
scroll to position [0, 189]
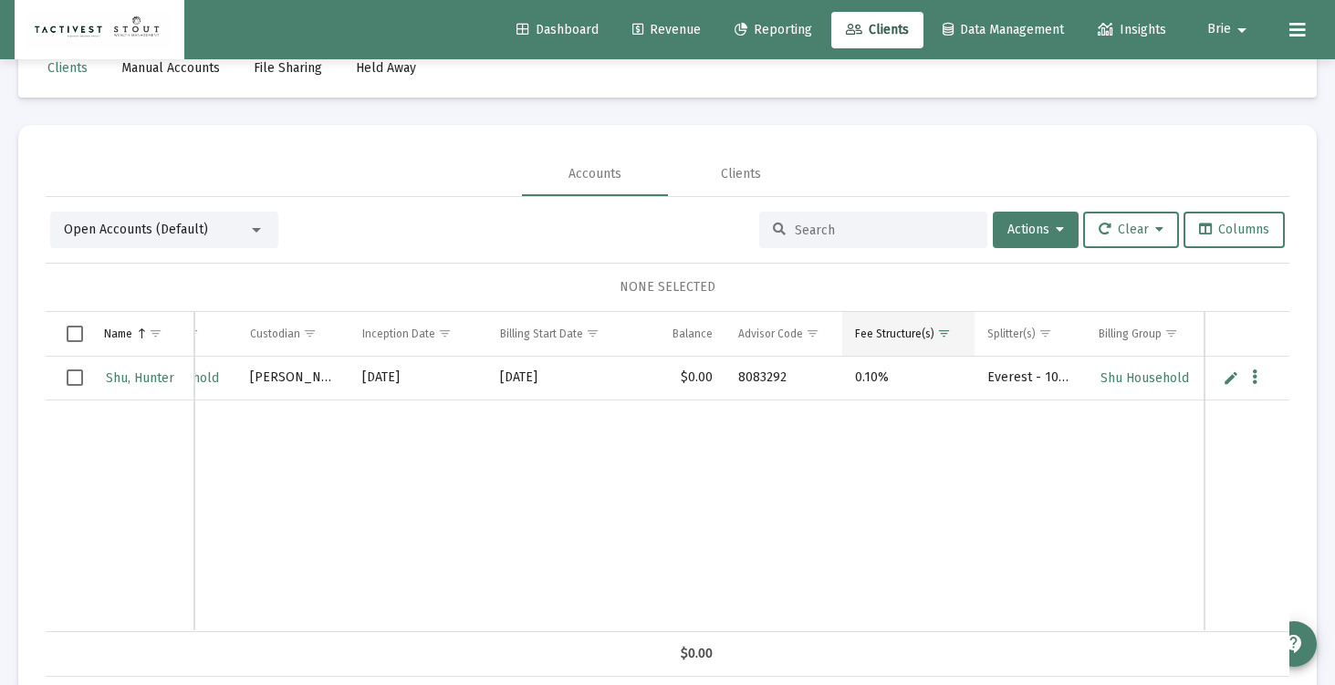
click at [946, 327] on span "Show filter options for column 'Fee Structure(s)'" at bounding box center [944, 334] width 14 height 14
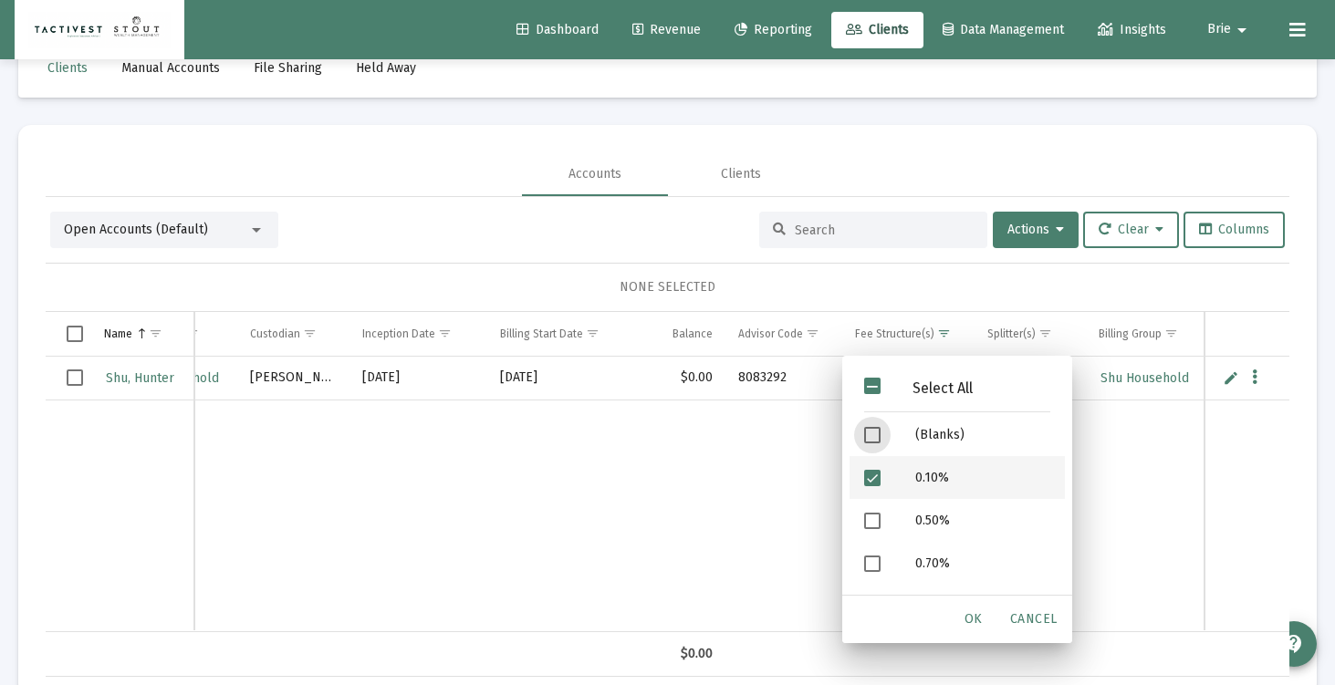
click at [873, 474] on span "Filter options" at bounding box center [872, 478] width 16 height 16
click at [873, 467] on span "Filter options" at bounding box center [872, 466] width 16 height 16
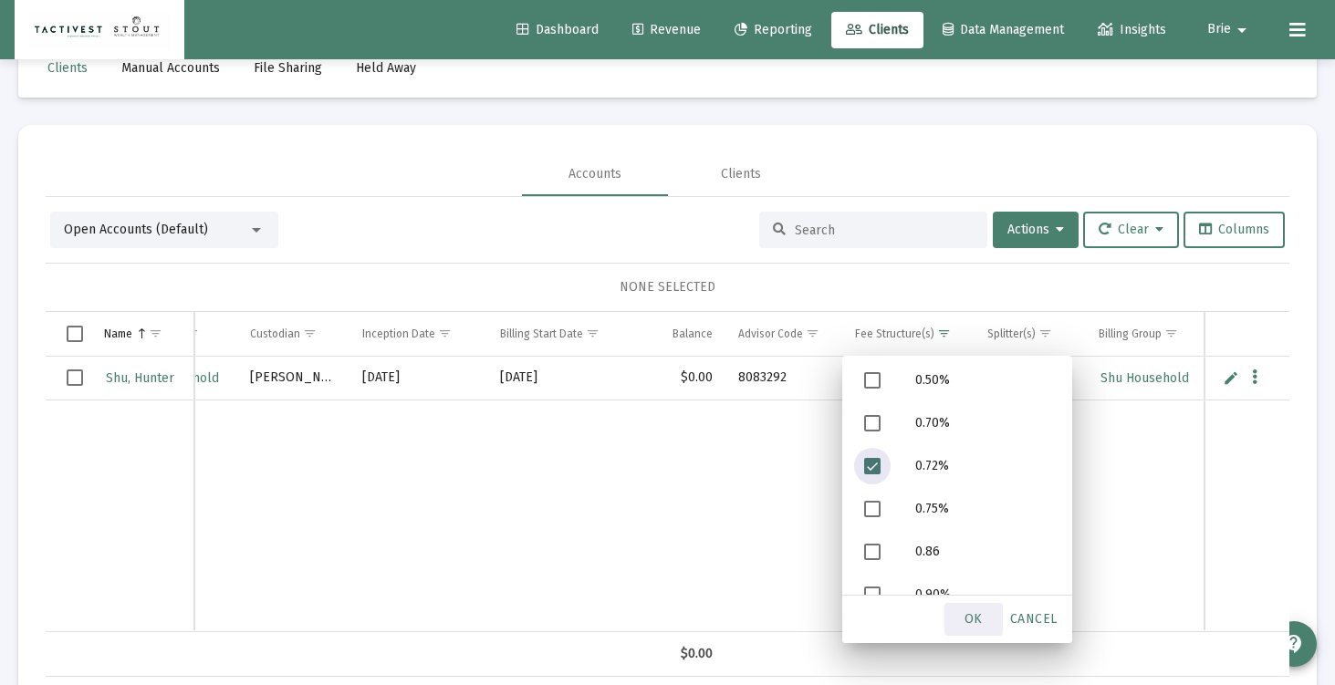
click at [969, 614] on span "OK" at bounding box center [974, 619] width 18 height 16
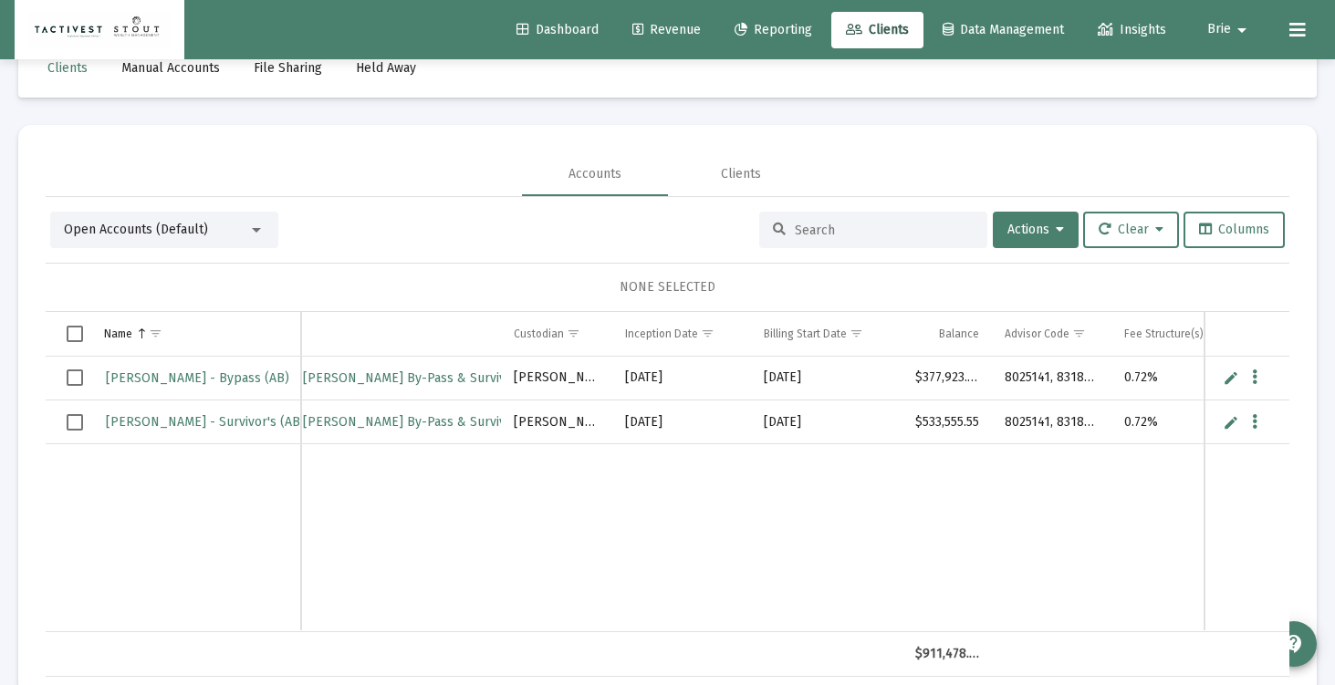
scroll to position [0, 303]
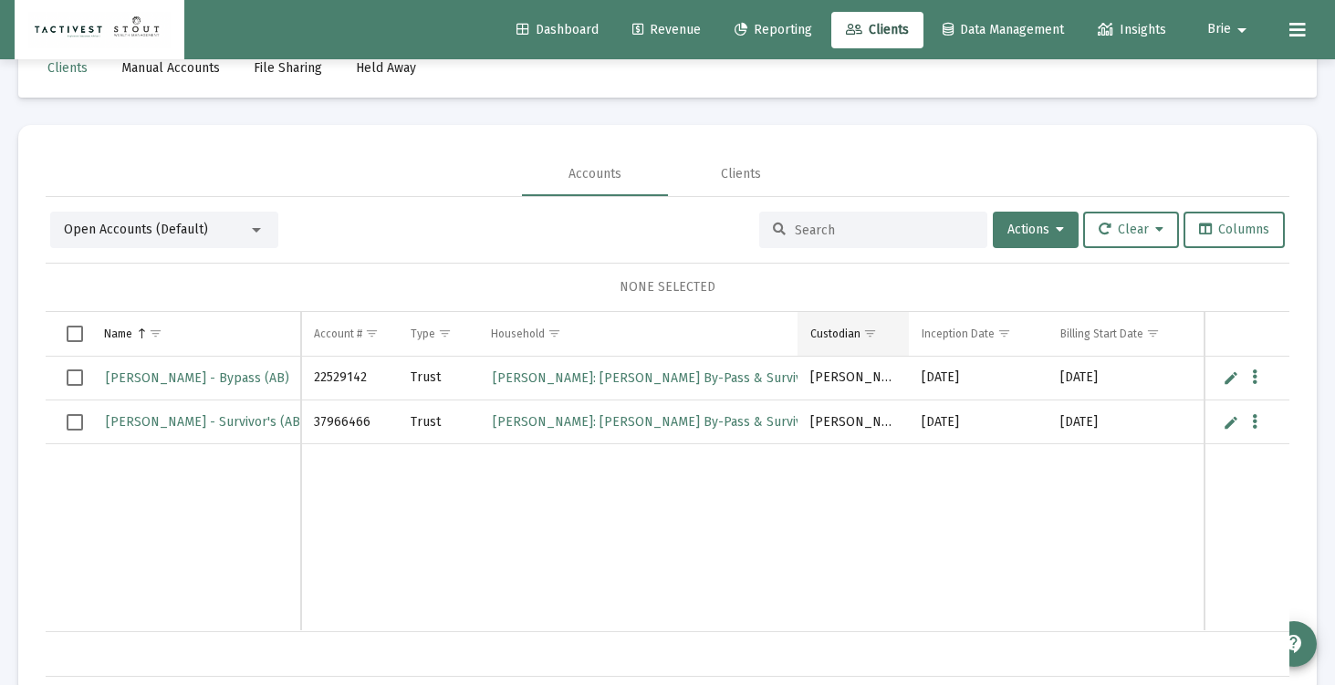
click at [869, 331] on span "Show filter options for column 'Custodian'" at bounding box center [870, 334] width 14 height 14
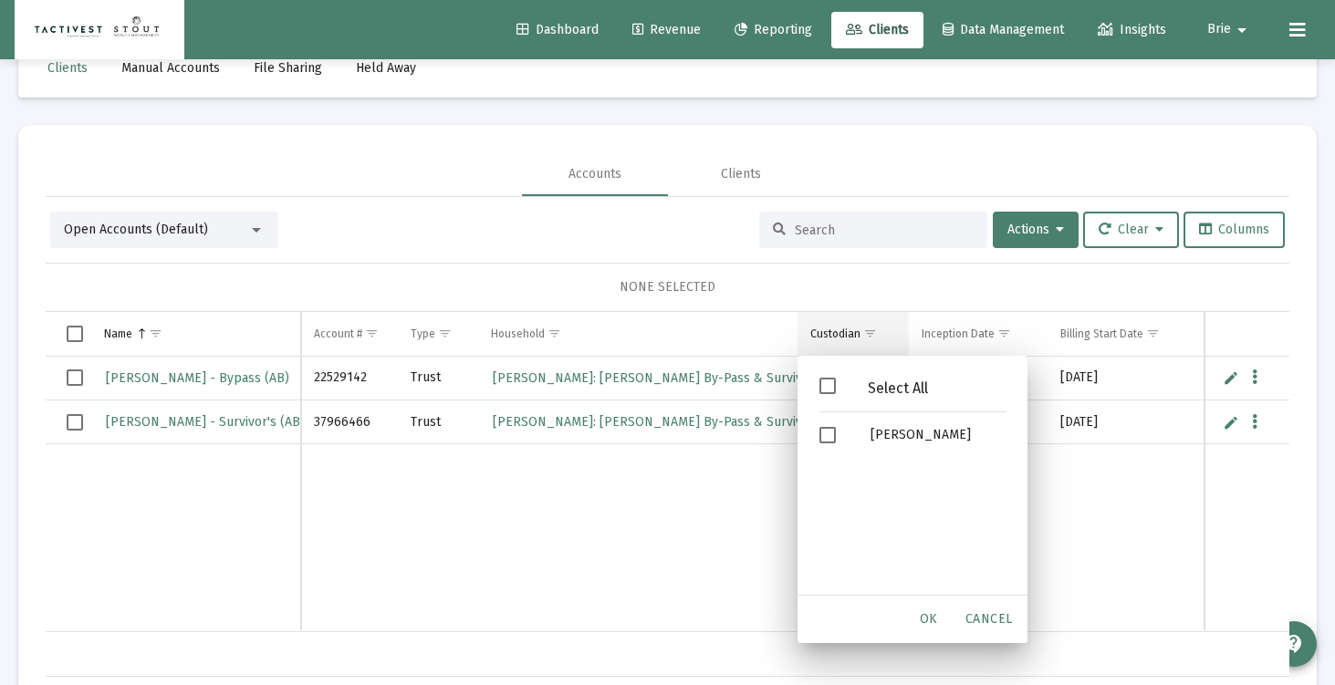
click at [869, 331] on span "Show filter options for column 'Custodian'" at bounding box center [870, 334] width 14 height 14
click at [1077, 551] on td "Data grid" at bounding box center [1123, 537] width 151 height 187
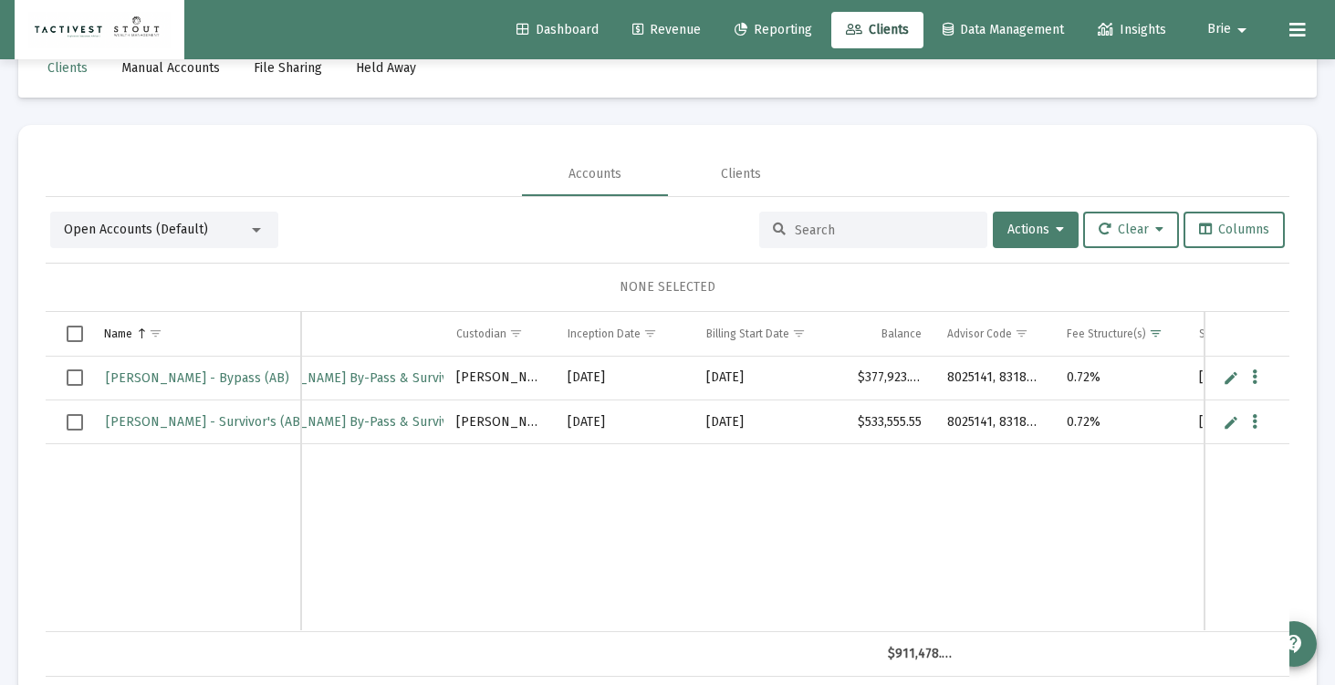
scroll to position [0, 360]
click at [1153, 335] on span "Show filter options for column 'Fee Structure(s)'" at bounding box center [1150, 334] width 14 height 14
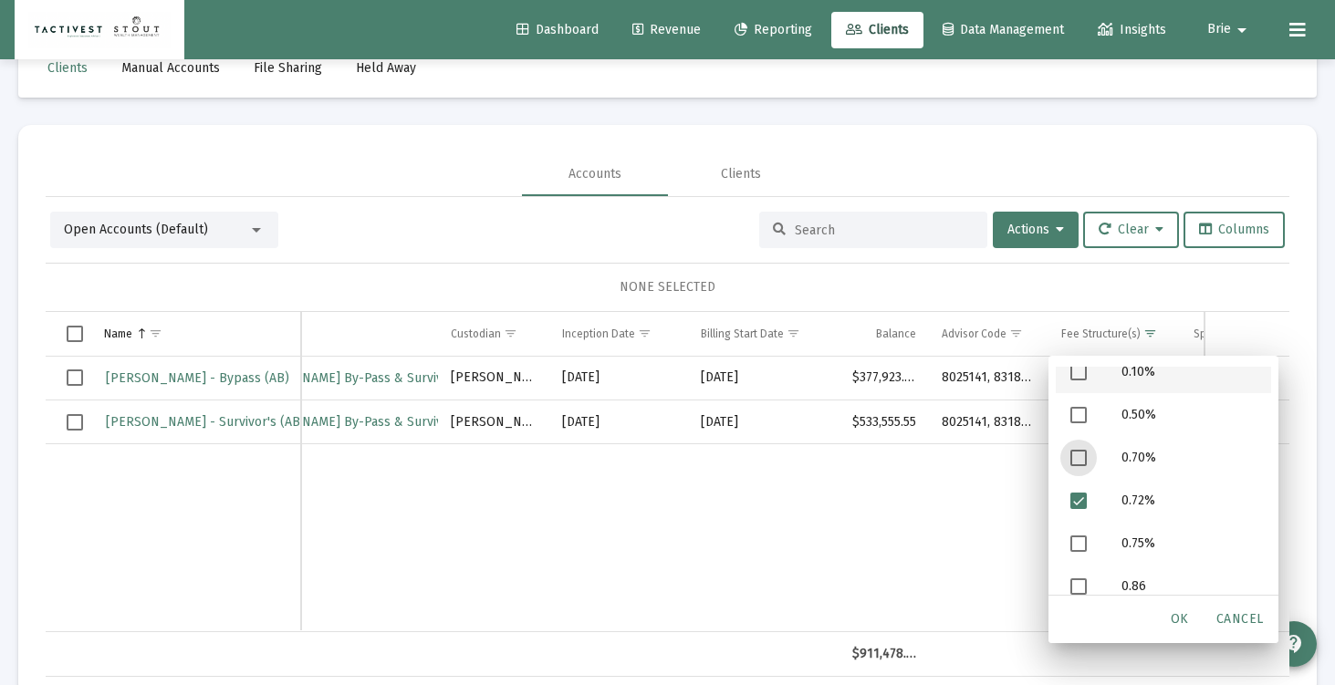
scroll to position [107, 0]
click at [1083, 496] on span "Filter options" at bounding box center [1078, 500] width 16 height 16
click at [1081, 579] on span "Filter options" at bounding box center [1078, 586] width 16 height 16
click at [1168, 614] on div "OK" at bounding box center [1180, 619] width 58 height 33
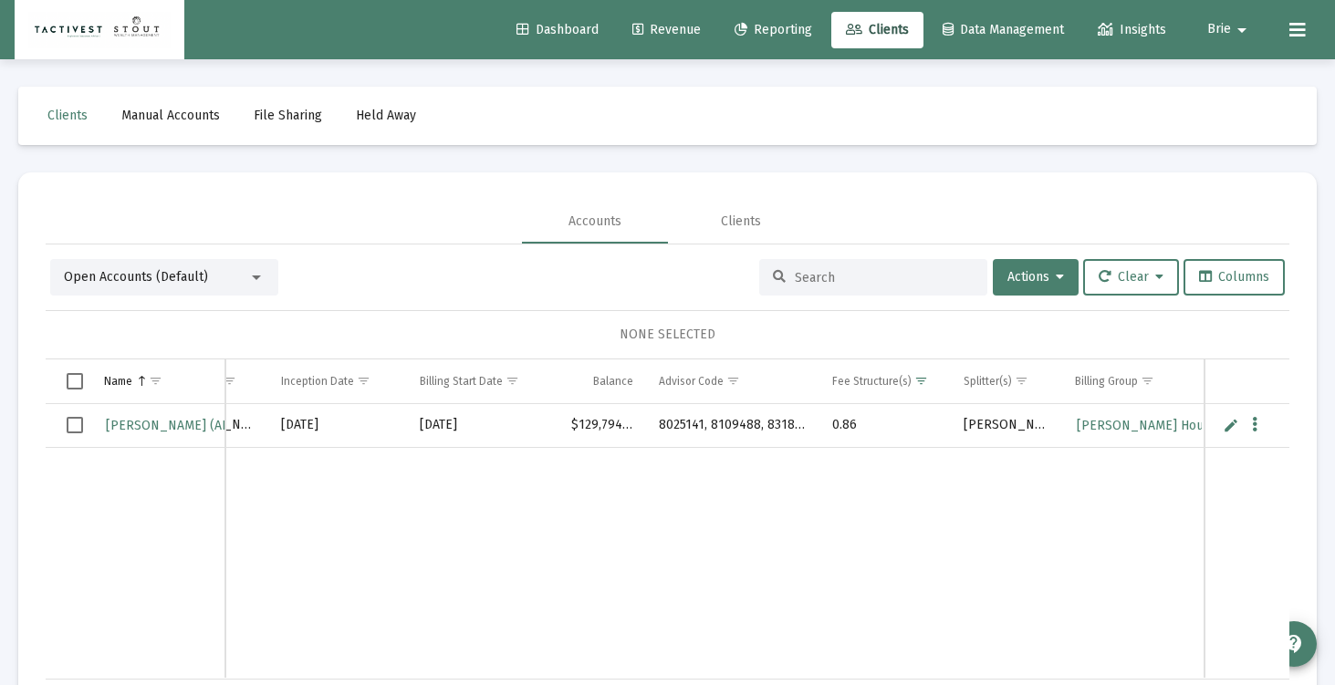
scroll to position [0, 586]
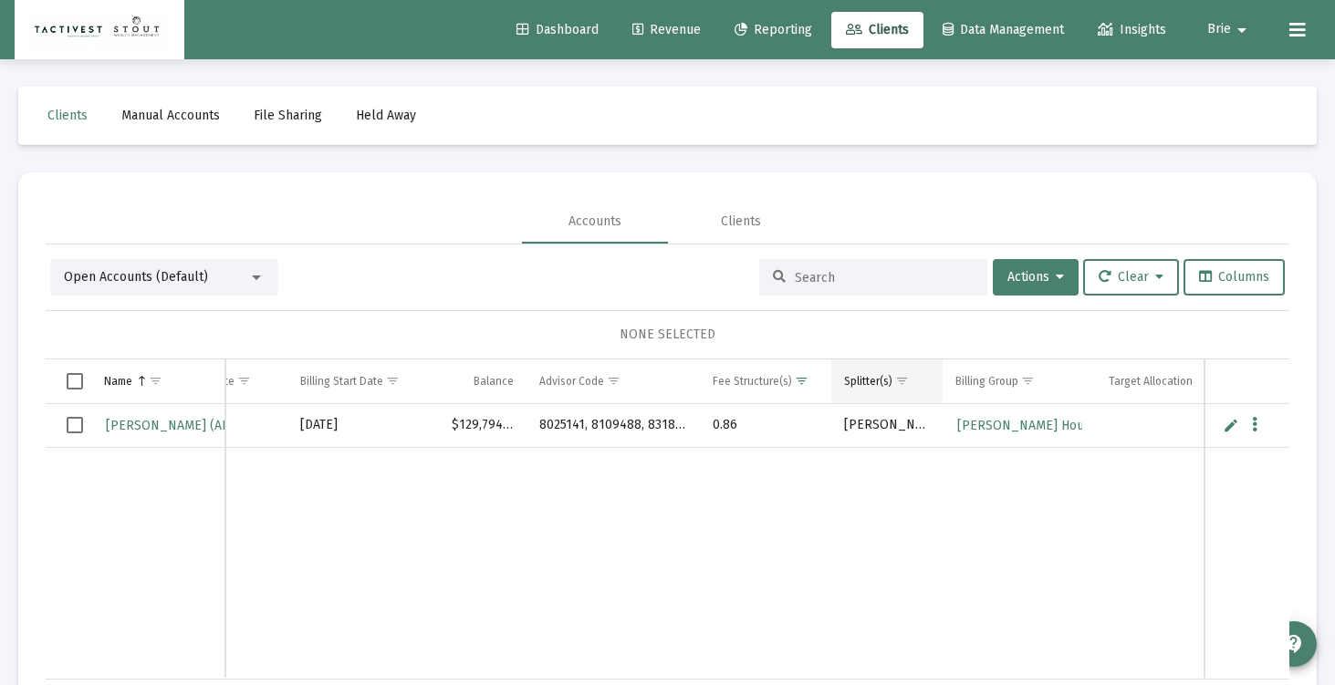
click at [899, 381] on span "Show filter options for column 'Splitter(s)'" at bounding box center [902, 381] width 14 height 14
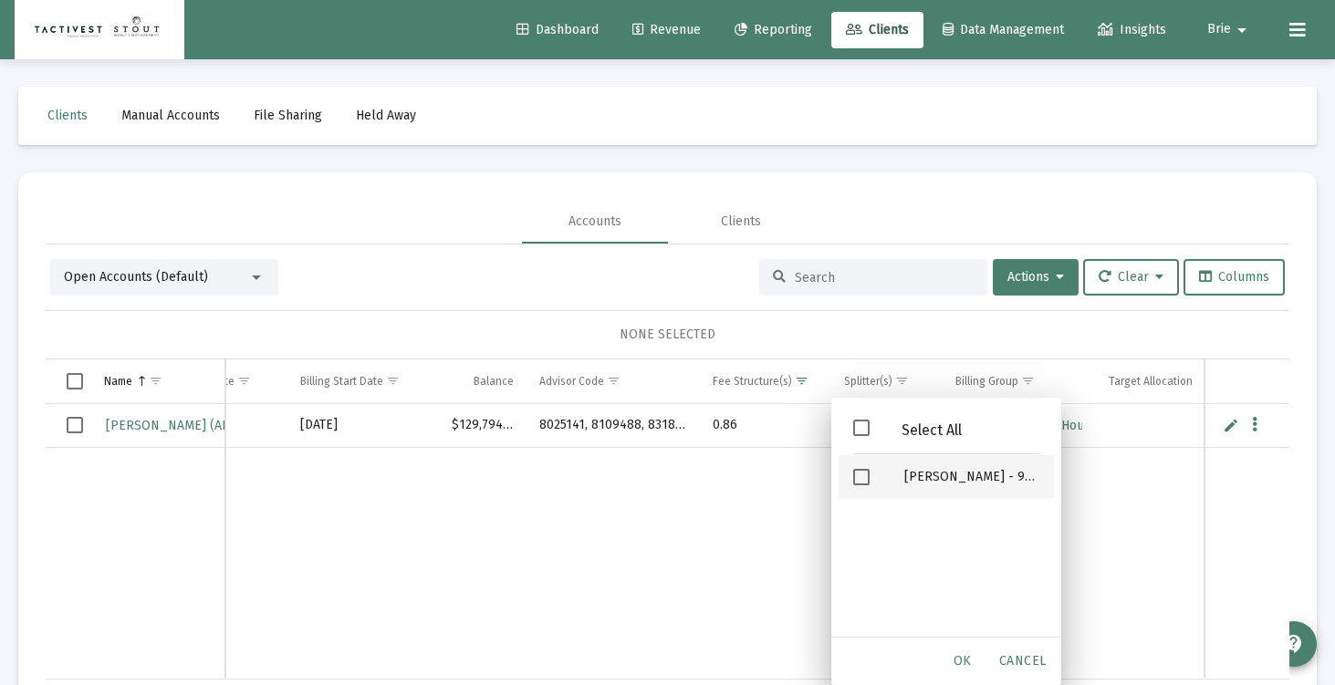
click at [859, 475] on span "Filter options" at bounding box center [861, 477] width 16 height 16
click at [960, 663] on span "OK" at bounding box center [963, 661] width 18 height 16
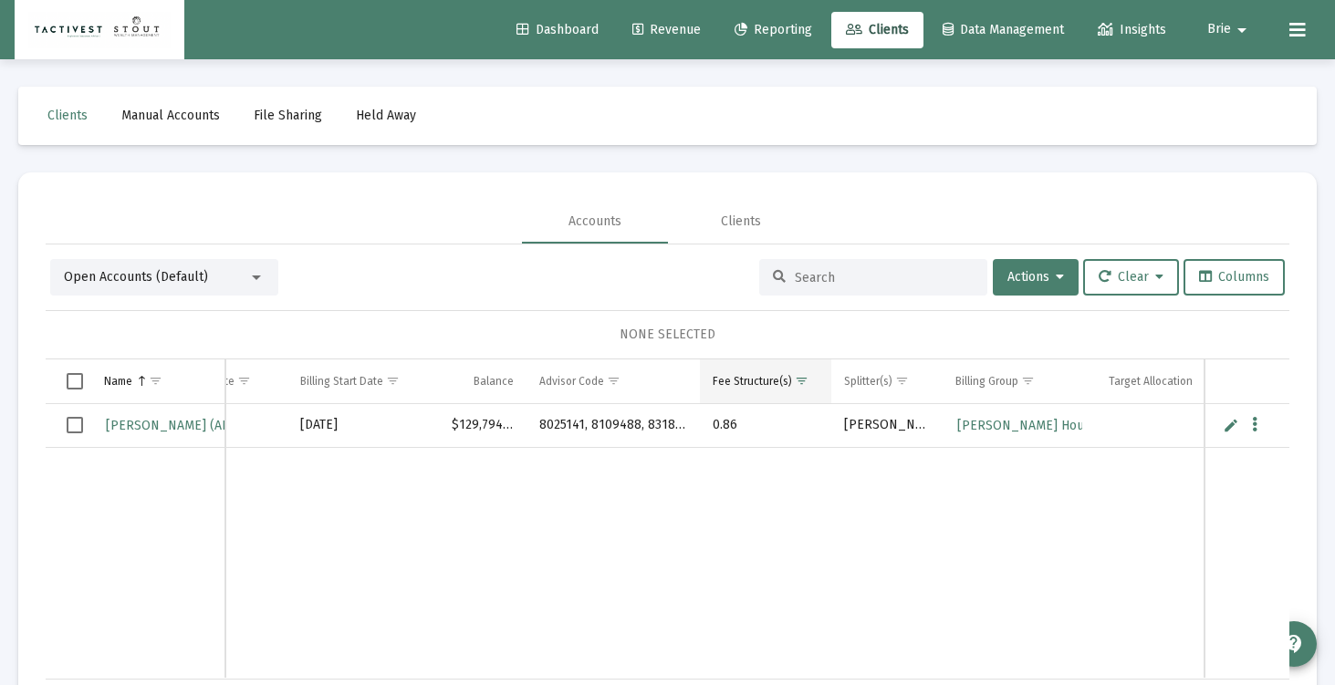
click at [799, 380] on span "Show filter options for column 'Fee Structure(s)'" at bounding box center [802, 381] width 14 height 14
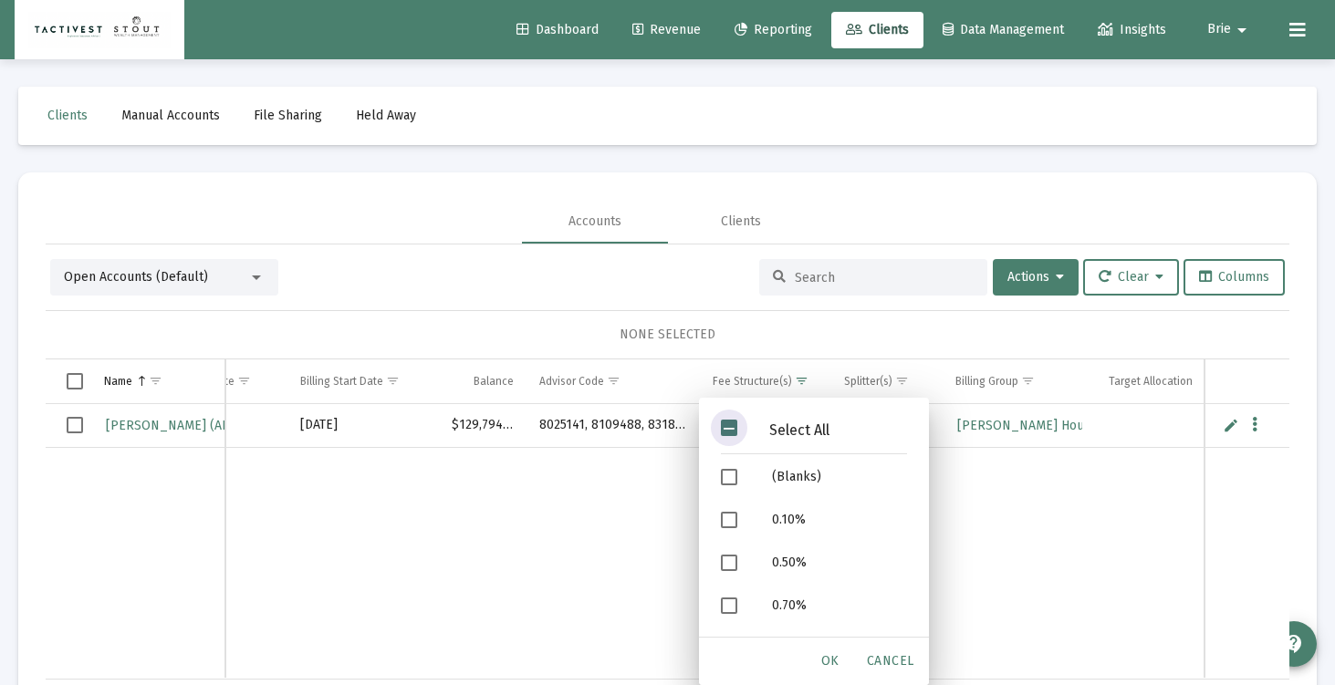
click at [729, 426] on span "Filter options" at bounding box center [729, 428] width 16 height 16
click at [840, 658] on div "OK" at bounding box center [830, 661] width 58 height 33
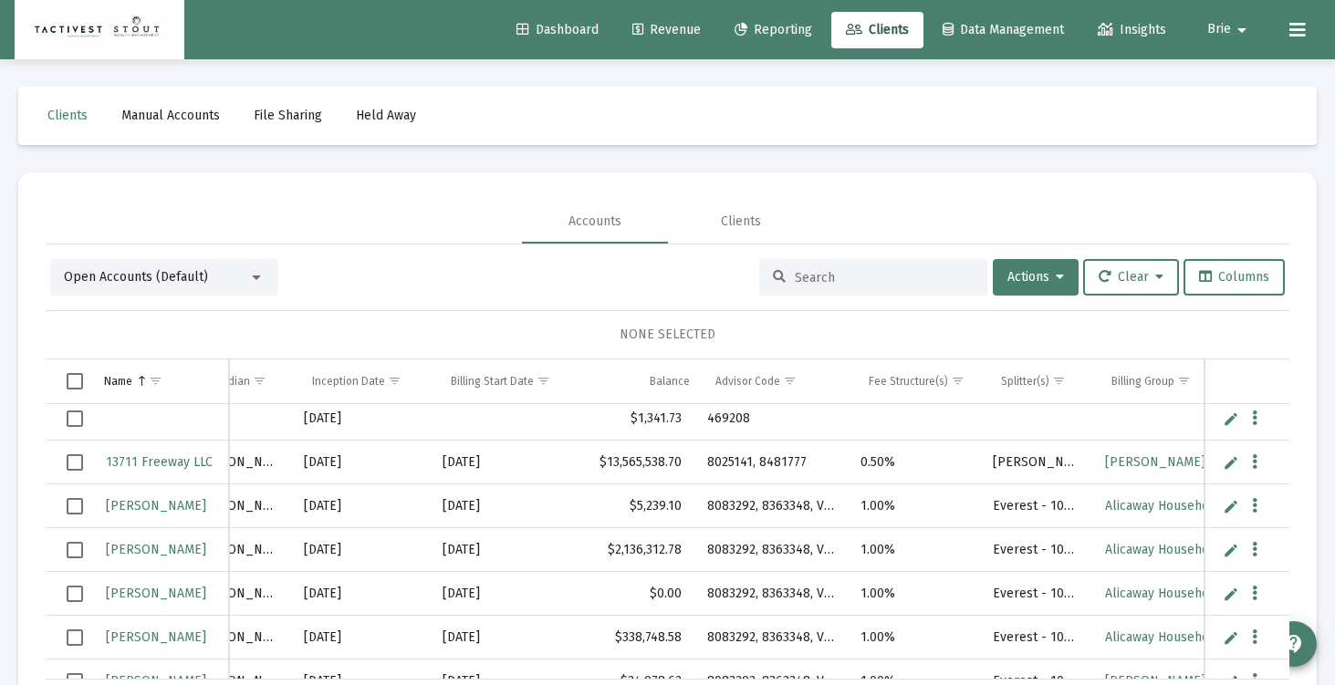
scroll to position [0, 442]
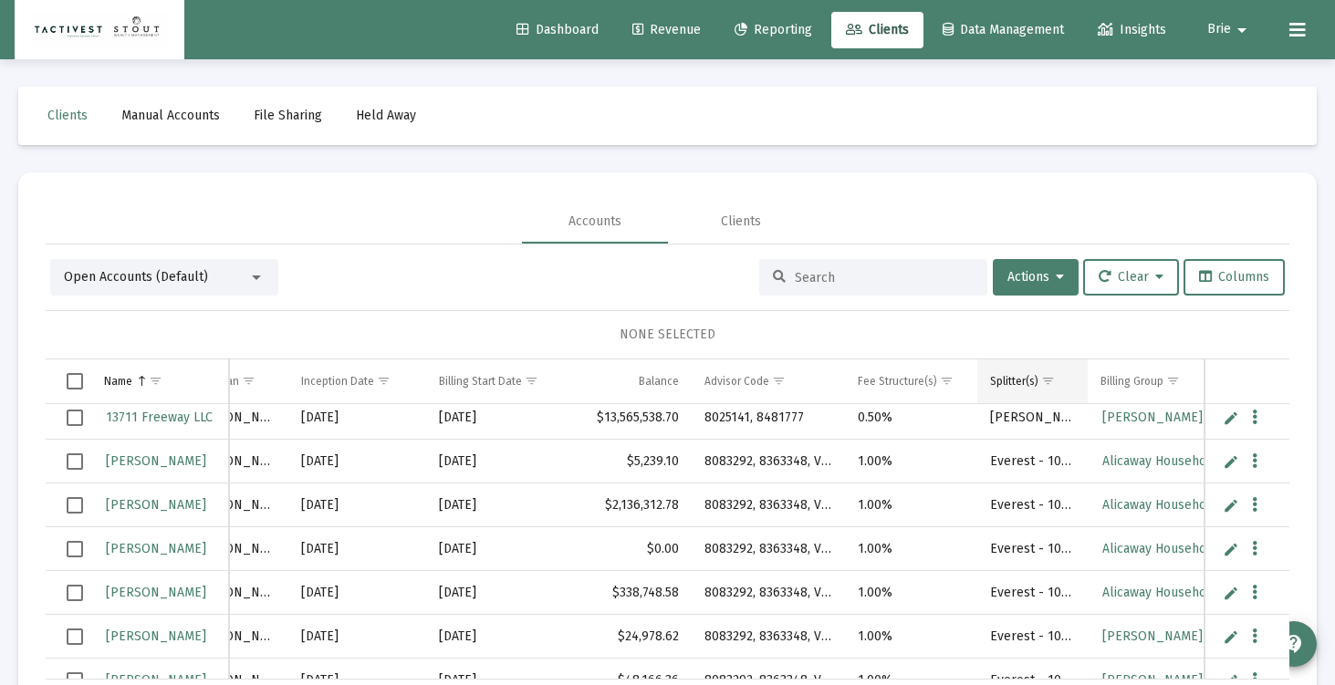
click at [1054, 375] on span "Show filter options for column 'Splitter(s)'" at bounding box center [1048, 381] width 14 height 14
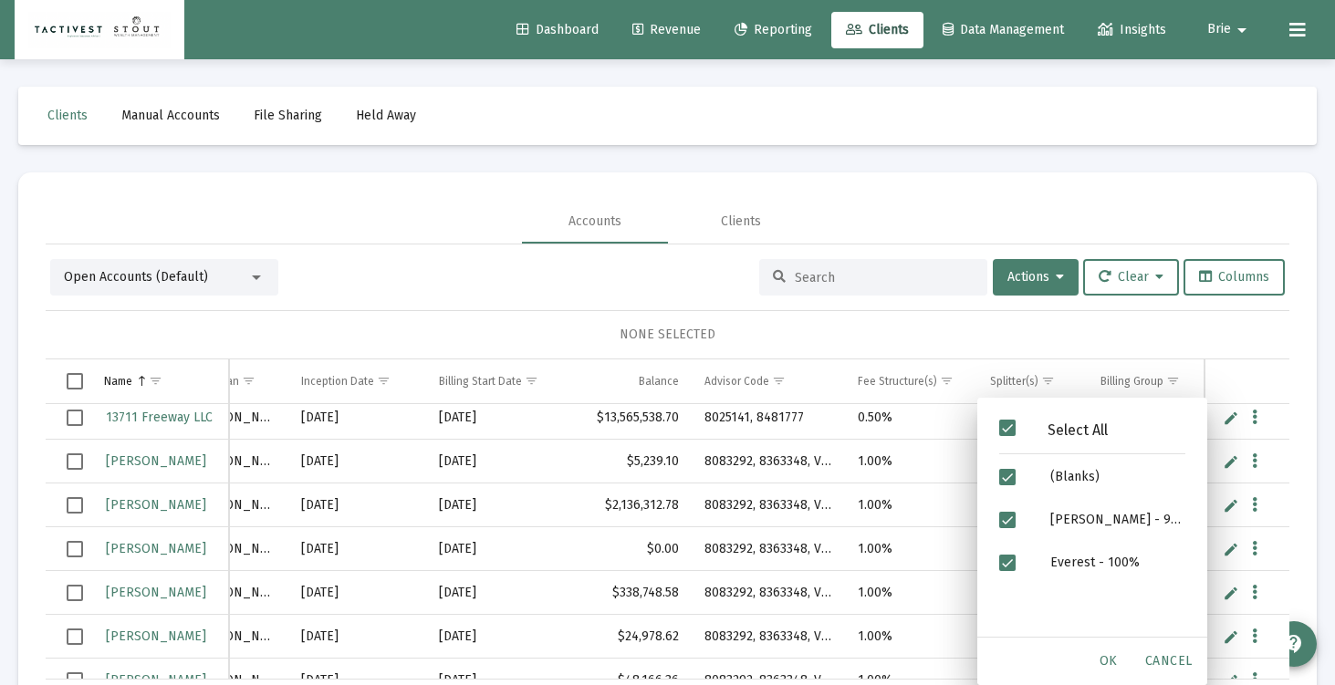
click at [1009, 426] on span "Filter options" at bounding box center [1007, 428] width 16 height 16
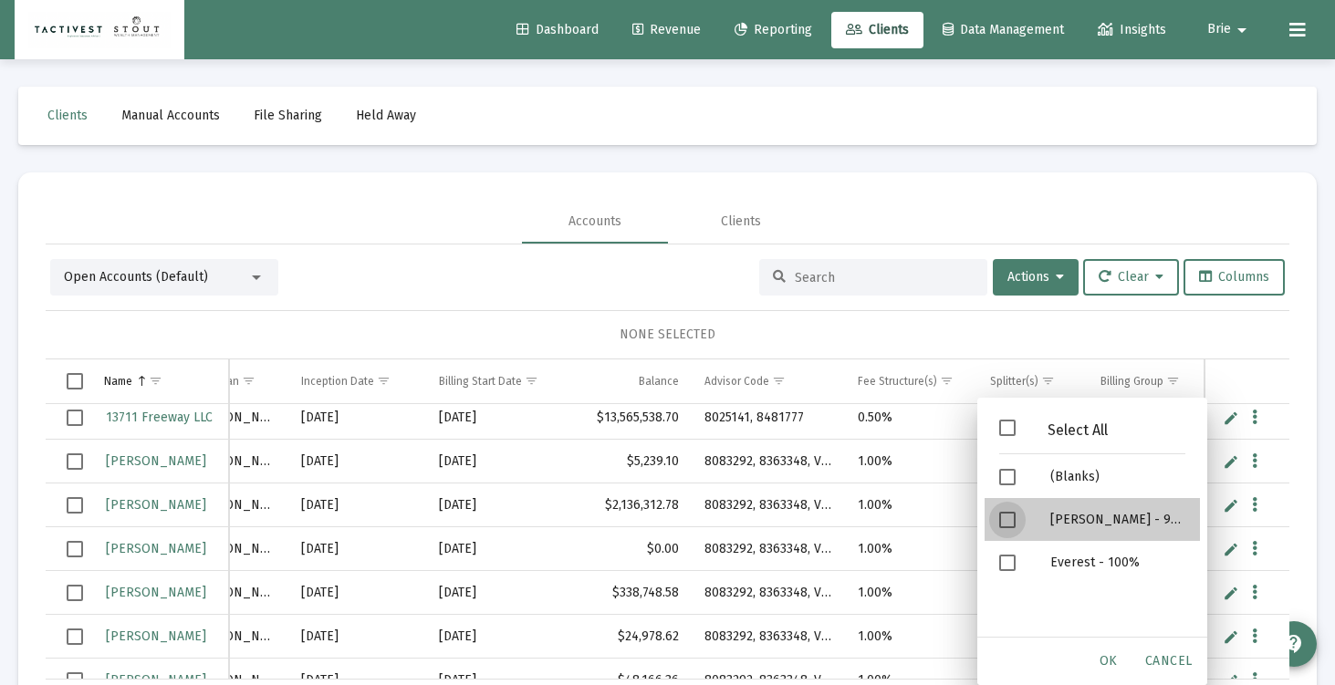
click at [1009, 510] on div "Filter options" at bounding box center [1010, 519] width 51 height 43
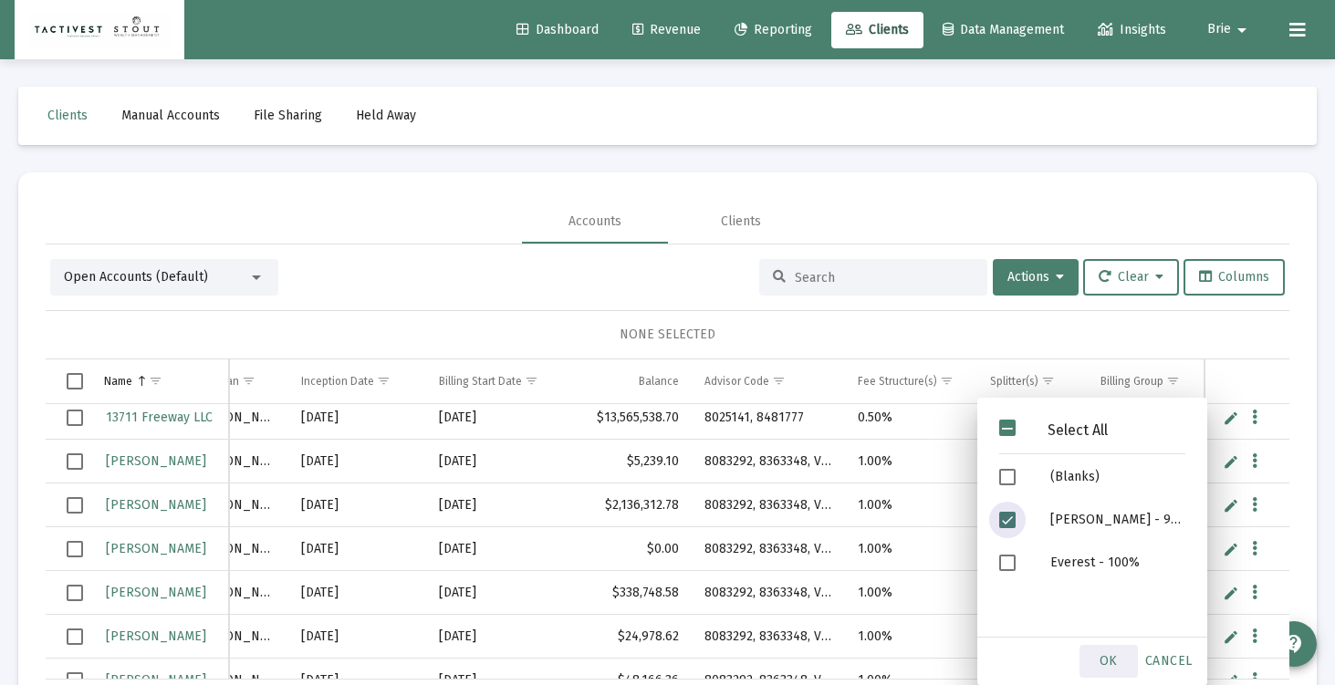
click at [1104, 662] on span "OK" at bounding box center [1109, 661] width 18 height 16
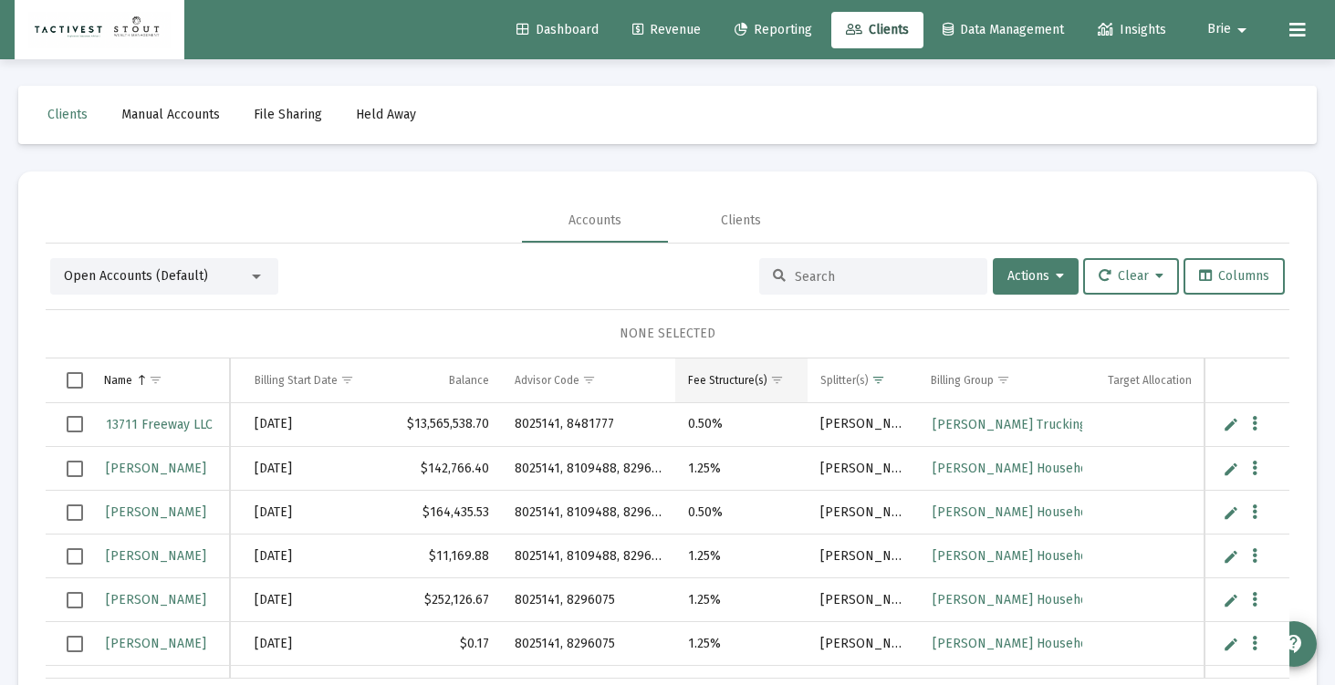
click at [744, 373] on div "Fee Structure(s)" at bounding box center [727, 380] width 79 height 15
click at [745, 383] on div "Fee Structure(s)" at bounding box center [727, 380] width 79 height 15
click at [770, 384] on span "Show filter options for column 'Fee Structure(s)'" at bounding box center [777, 380] width 14 height 14
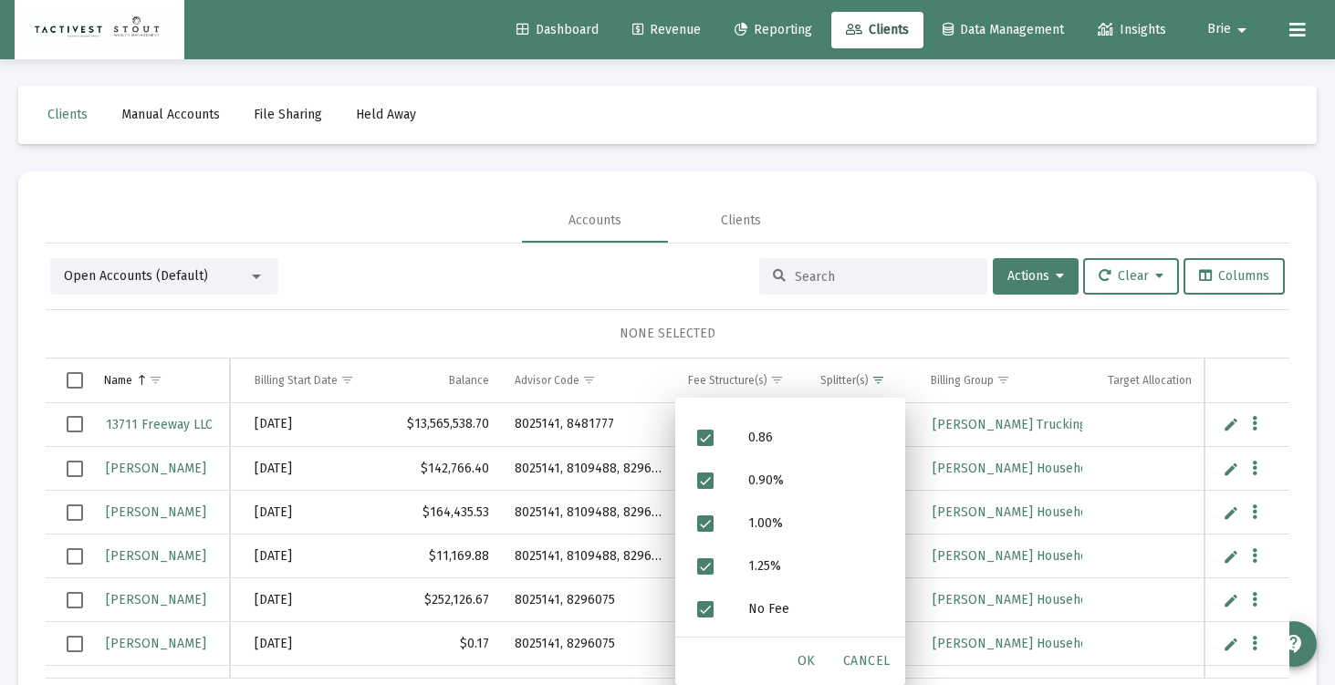
click at [860, 653] on span "Cancel" at bounding box center [866, 661] width 47 height 16
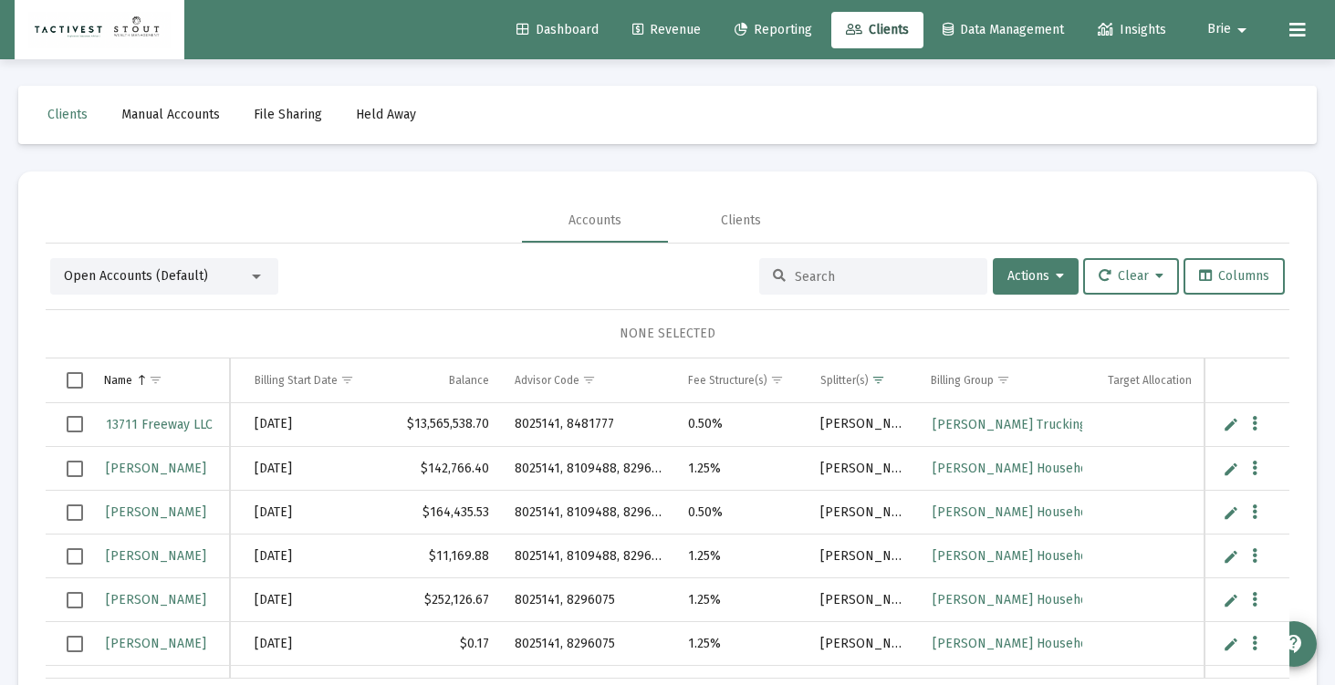
click at [1208, 23] on span "Brie" at bounding box center [1219, 30] width 24 height 16
click at [1216, 64] on link "Settings" at bounding box center [1240, 78] width 109 height 44
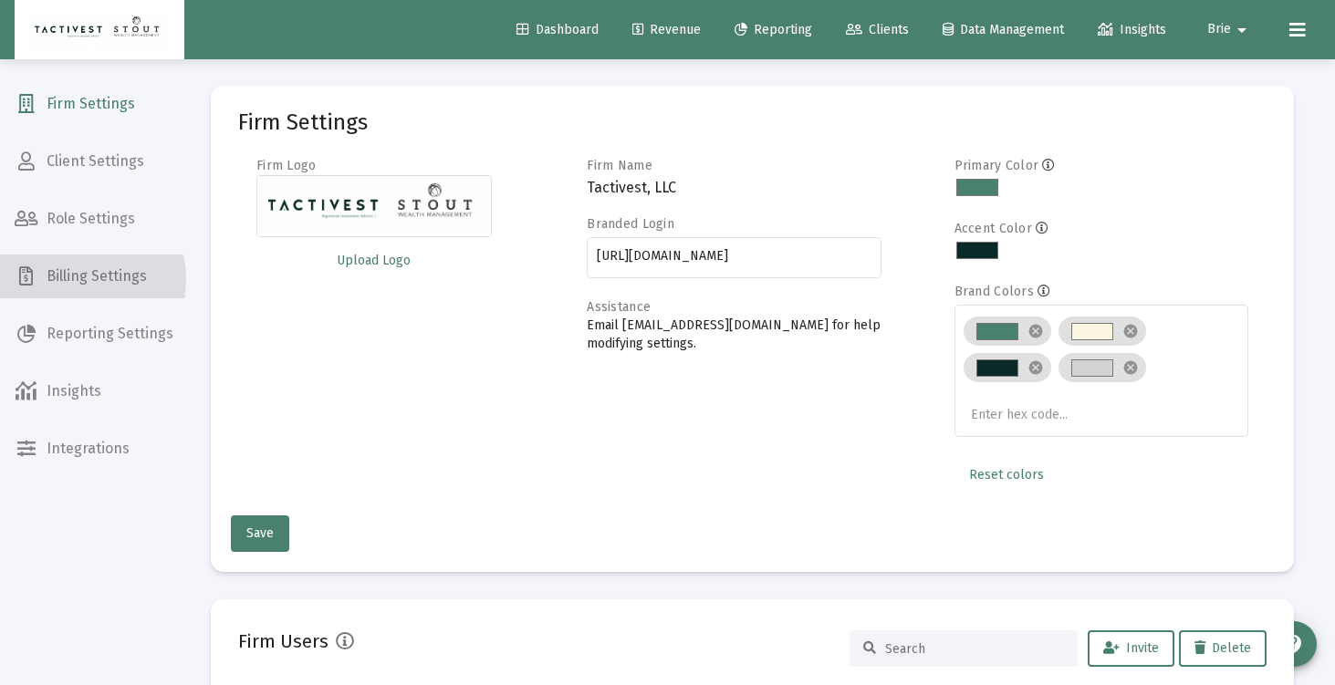
click at [78, 279] on span "Billing Settings" at bounding box center [94, 277] width 188 height 44
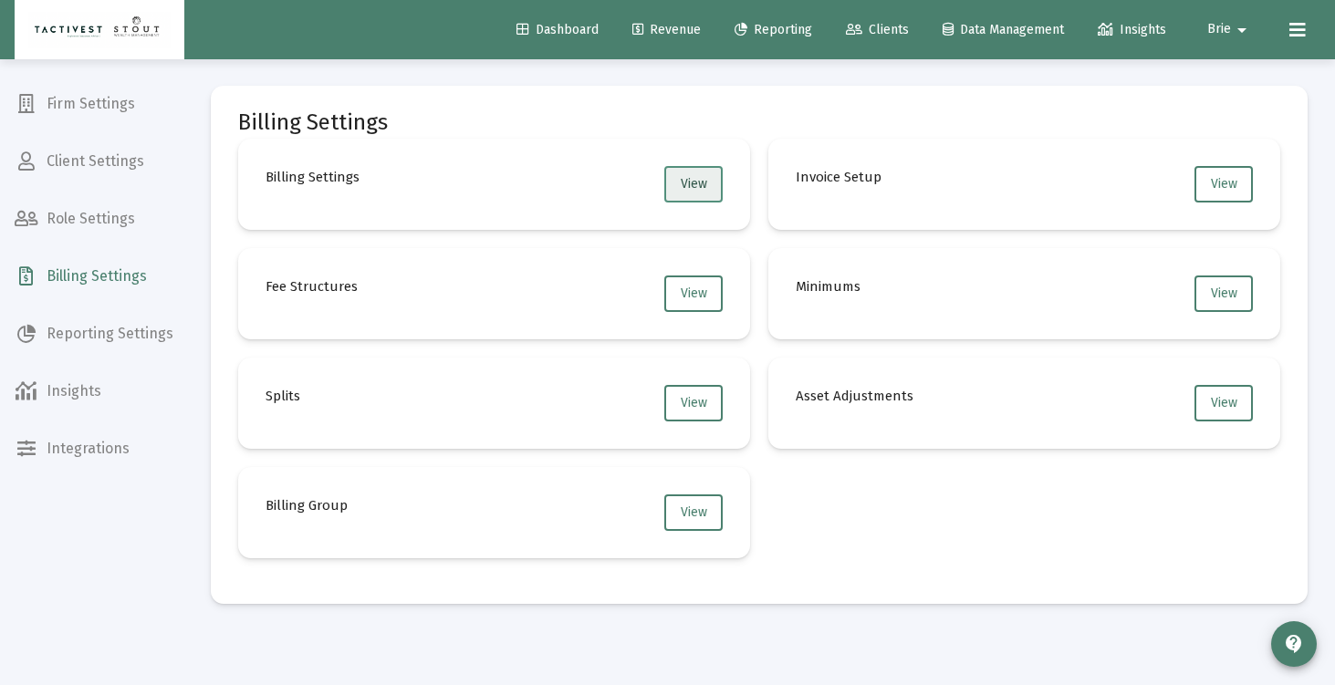
click at [681, 178] on span "View" at bounding box center [694, 184] width 26 height 16
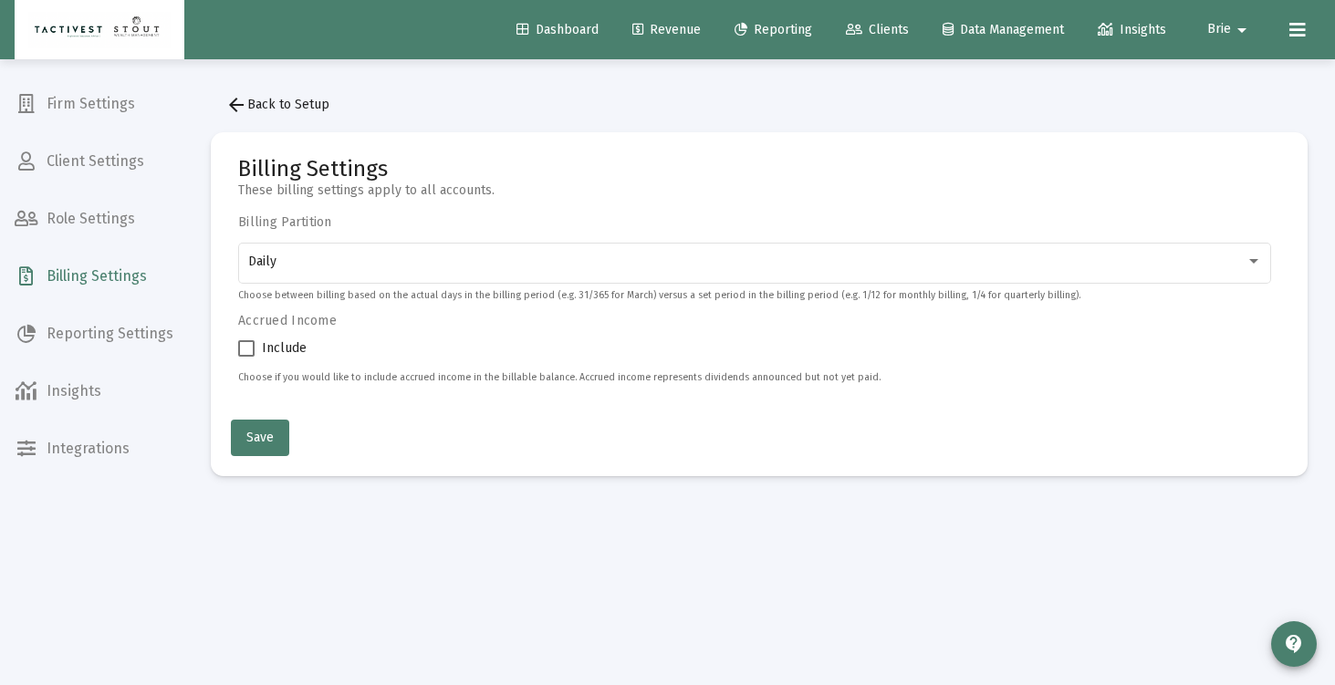
click at [79, 273] on span "Billing Settings" at bounding box center [94, 277] width 188 height 44
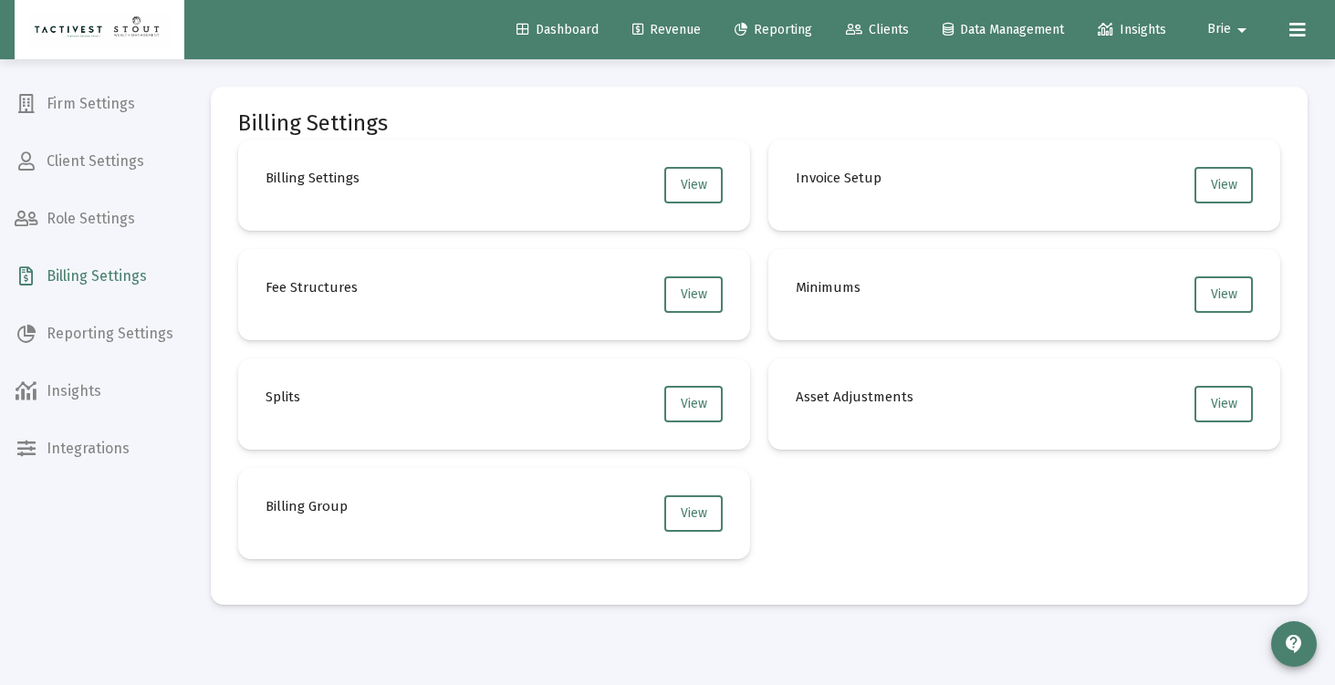
click at [554, 296] on mat-card "Fee Structures View" at bounding box center [494, 294] width 512 height 91
click at [684, 303] on button "View" at bounding box center [693, 295] width 58 height 37
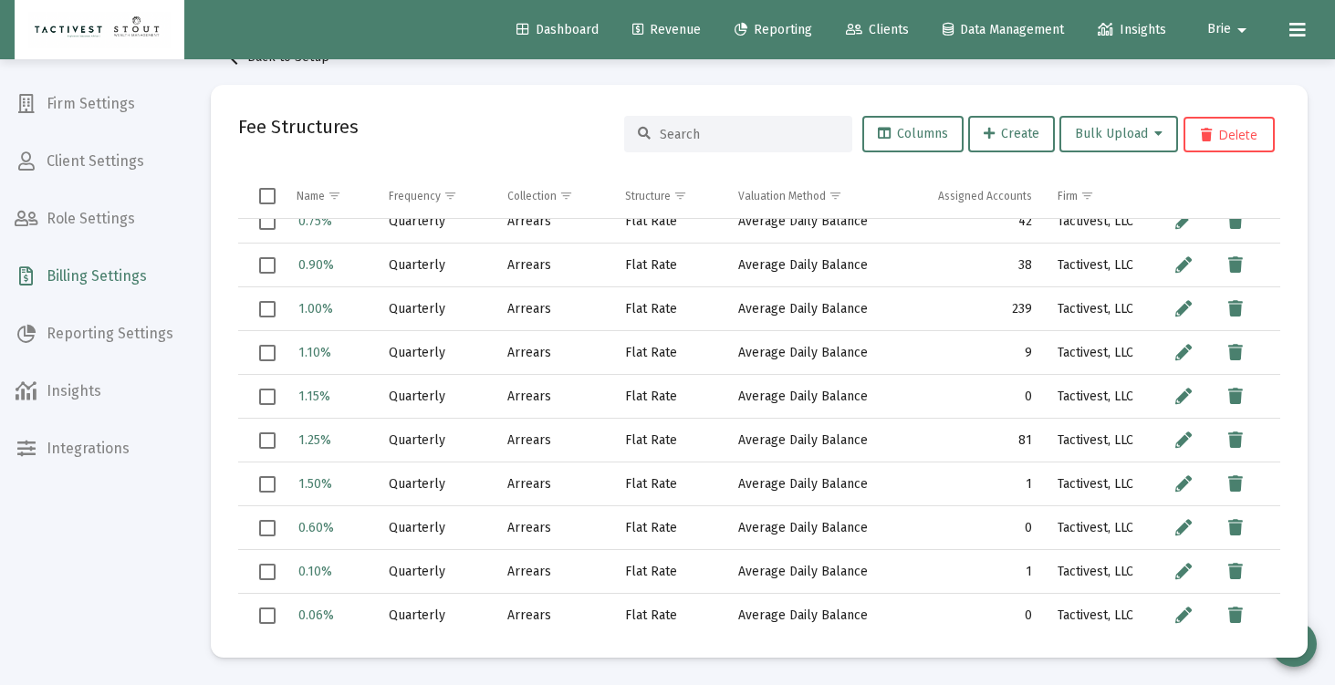
scroll to position [149, 0]
